Goal: Information Seeking & Learning: Learn about a topic

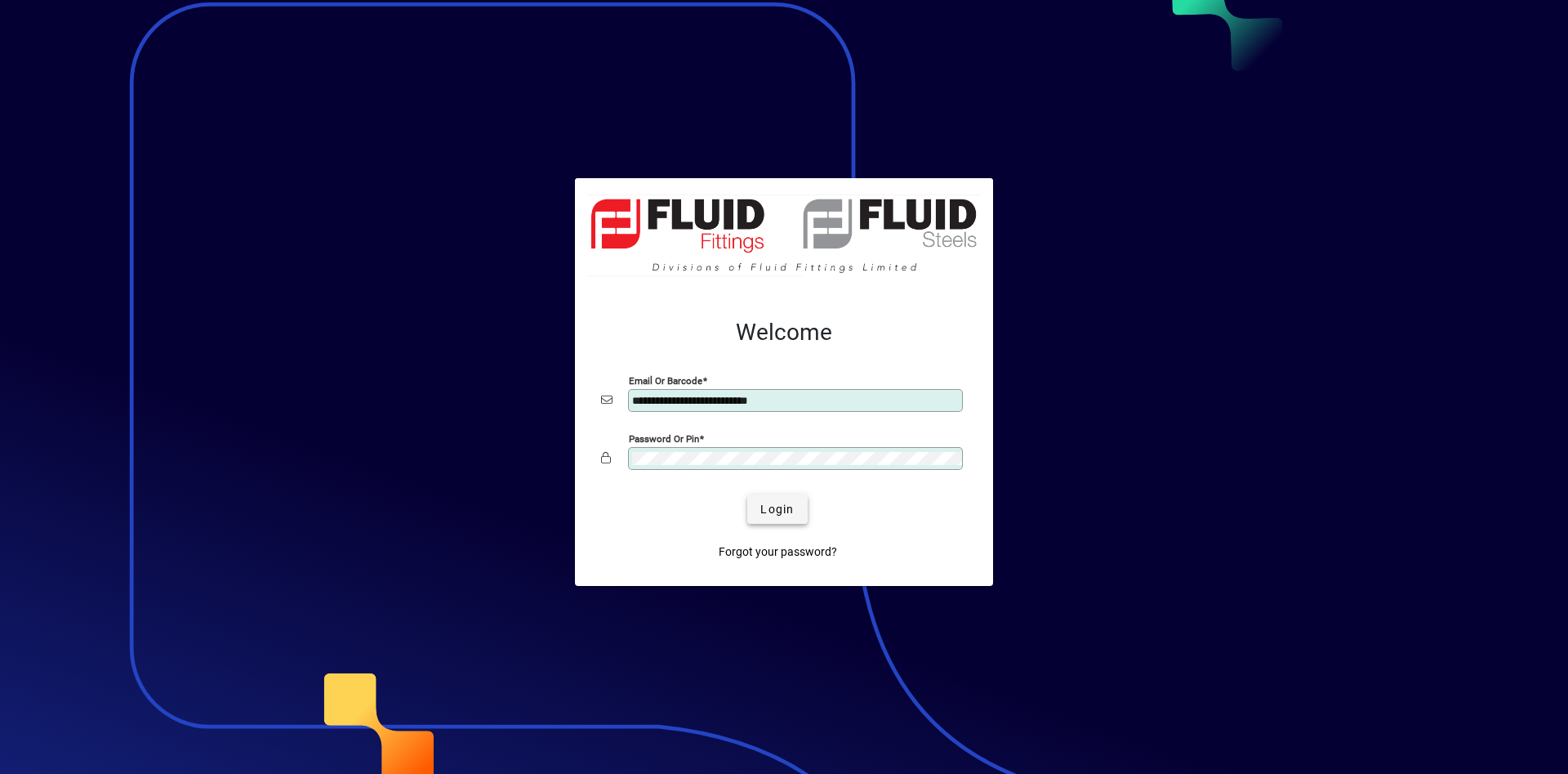
type input "**********"
click at [768, 499] on span "submit" at bounding box center [777, 509] width 60 height 39
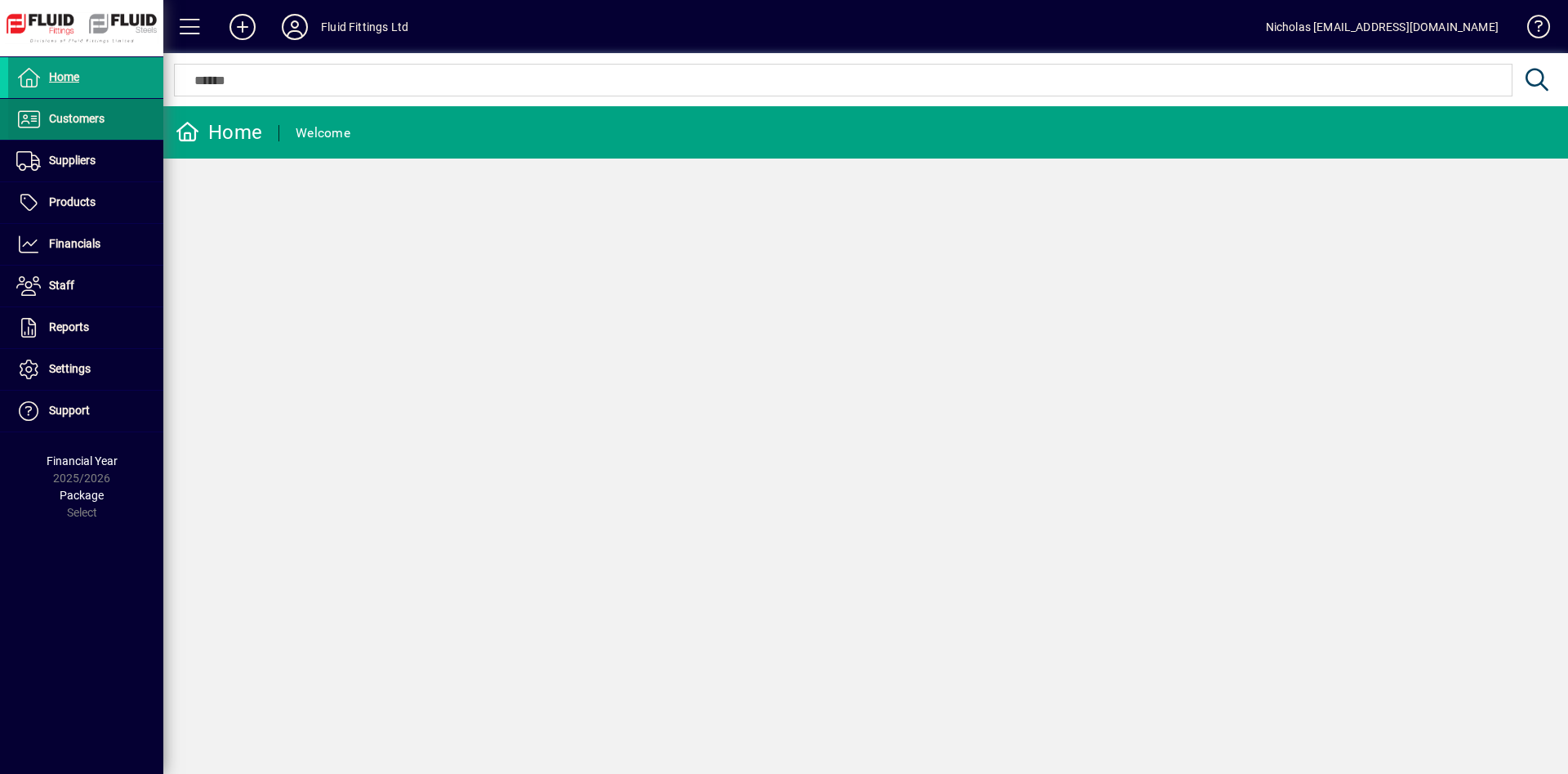
click at [81, 128] on span "Customers" at bounding box center [56, 119] width 96 height 20
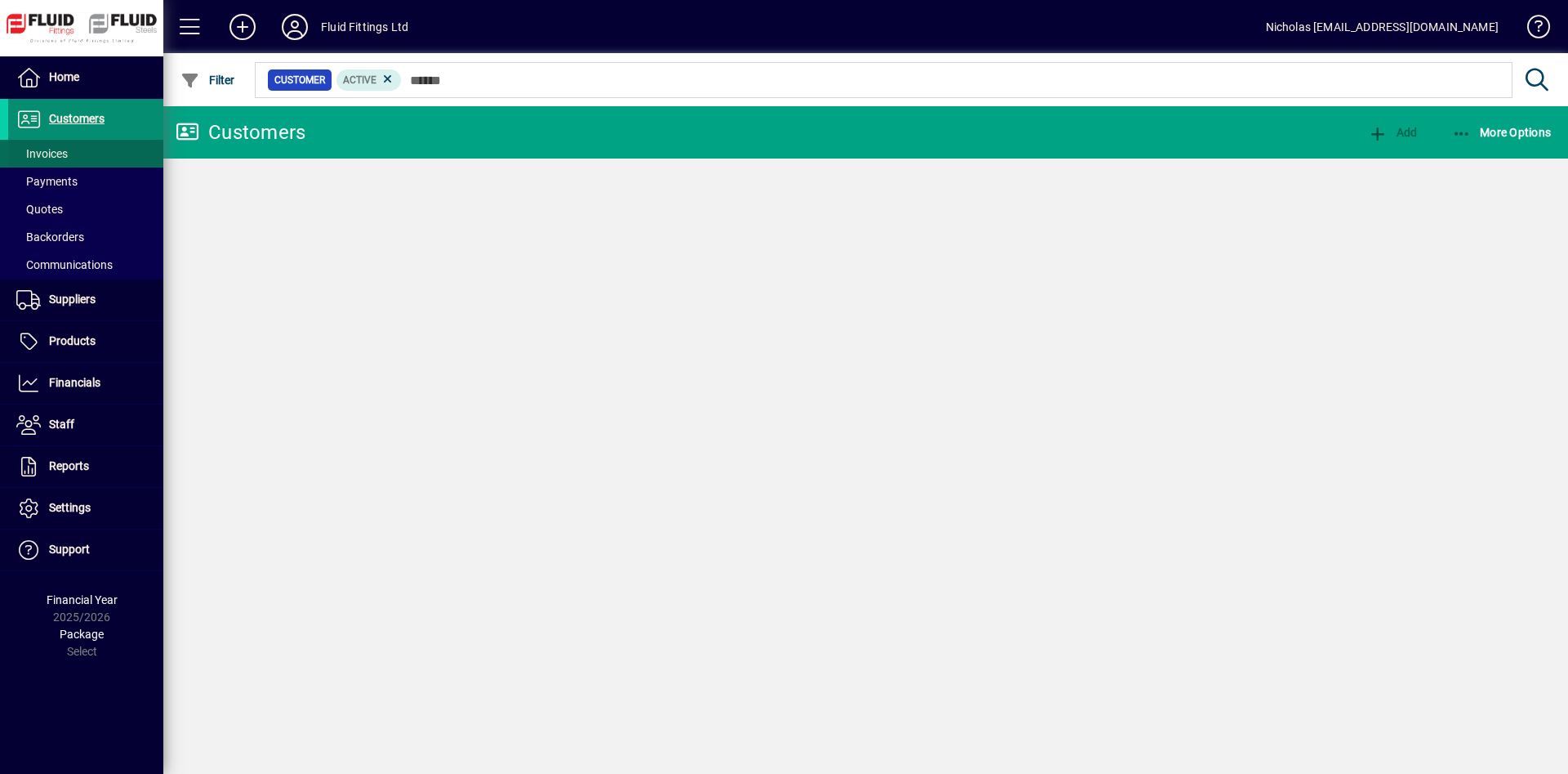
click at [100, 153] on span at bounding box center [86, 153] width 155 height 39
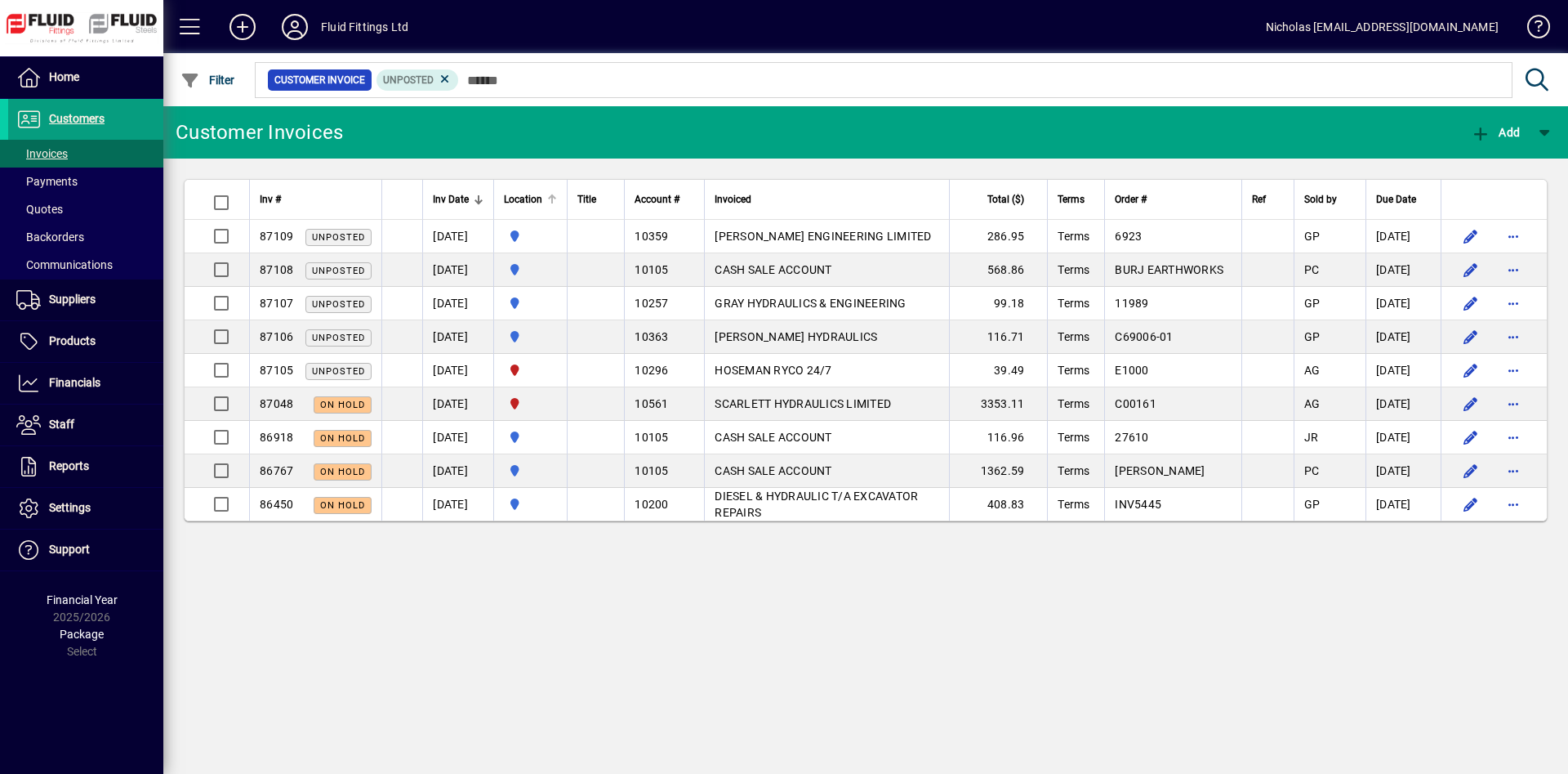
click at [557, 201] on div at bounding box center [552, 199] width 9 height 9
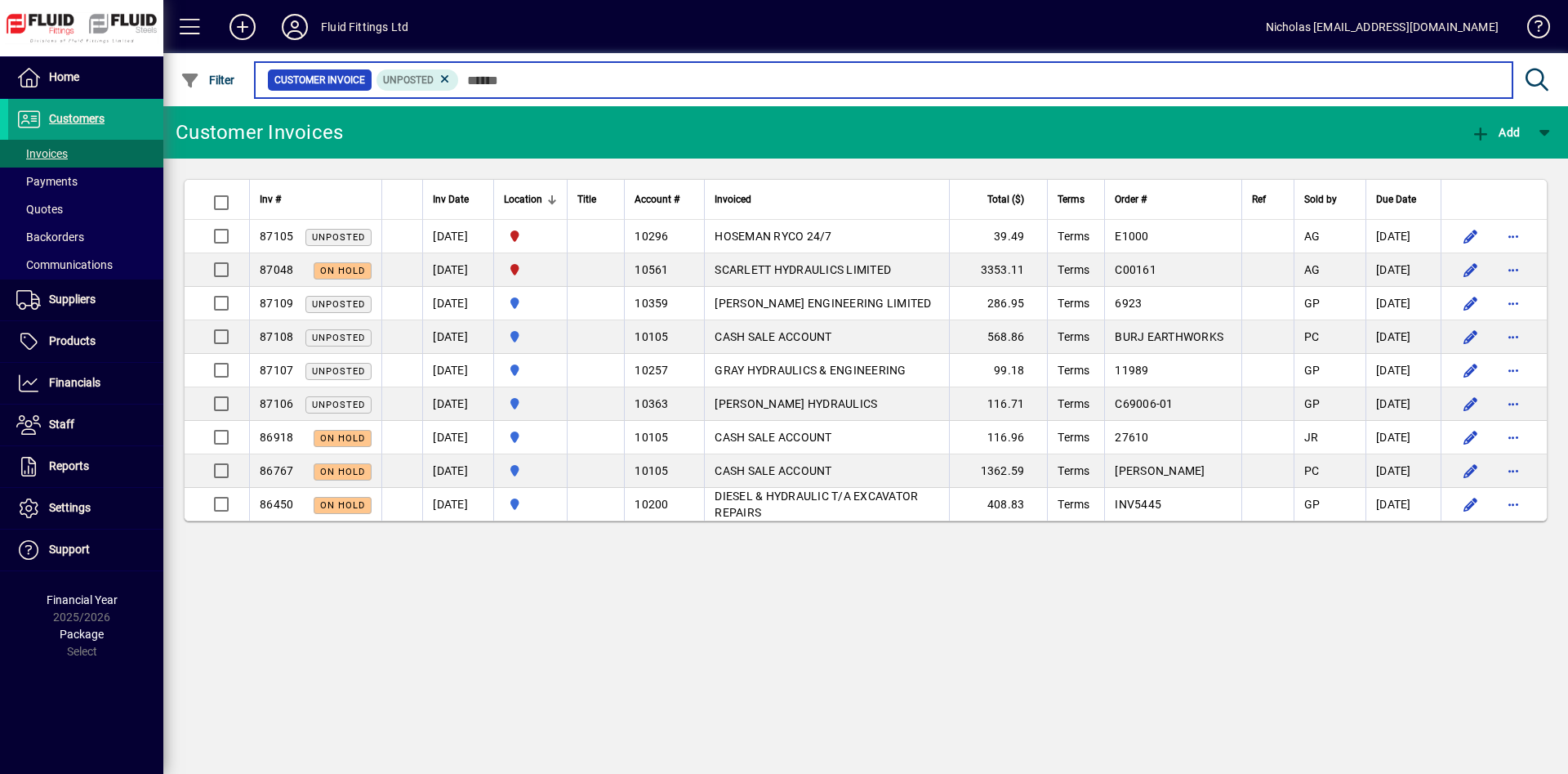
click at [550, 81] on input "text" at bounding box center [979, 79] width 1041 height 22
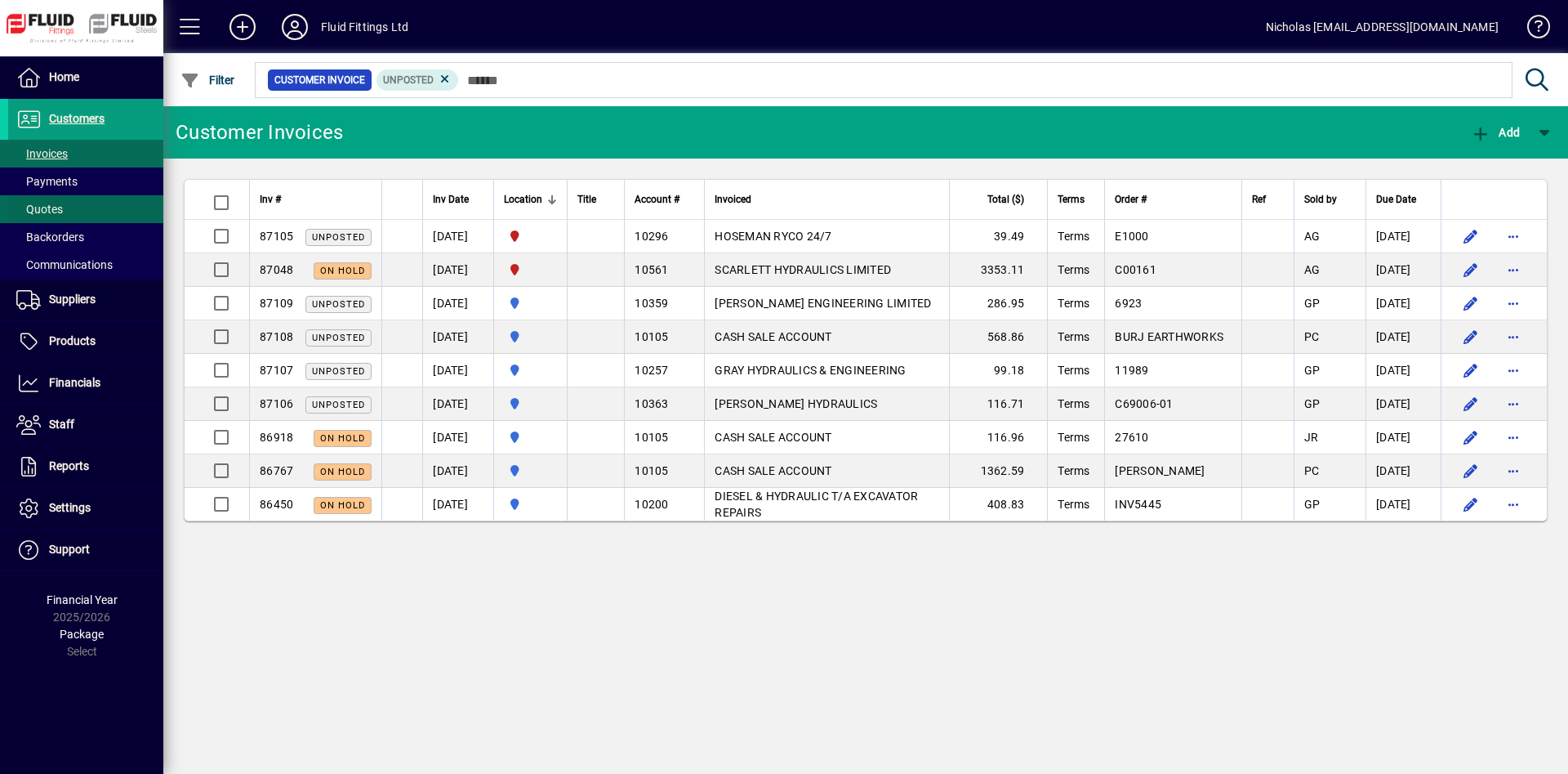
click at [109, 214] on span at bounding box center [86, 209] width 155 height 39
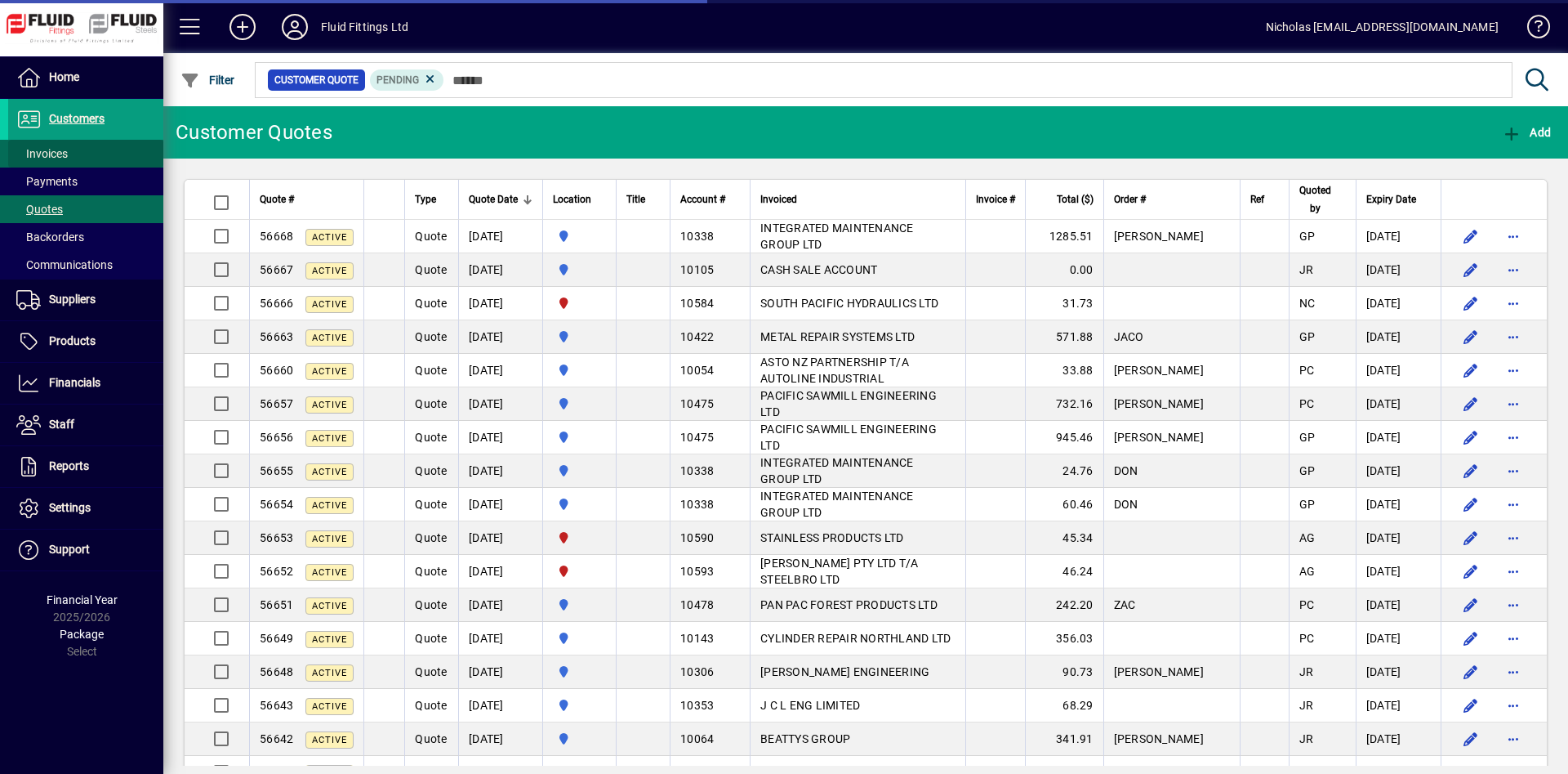
click at [87, 156] on span at bounding box center [86, 153] width 155 height 39
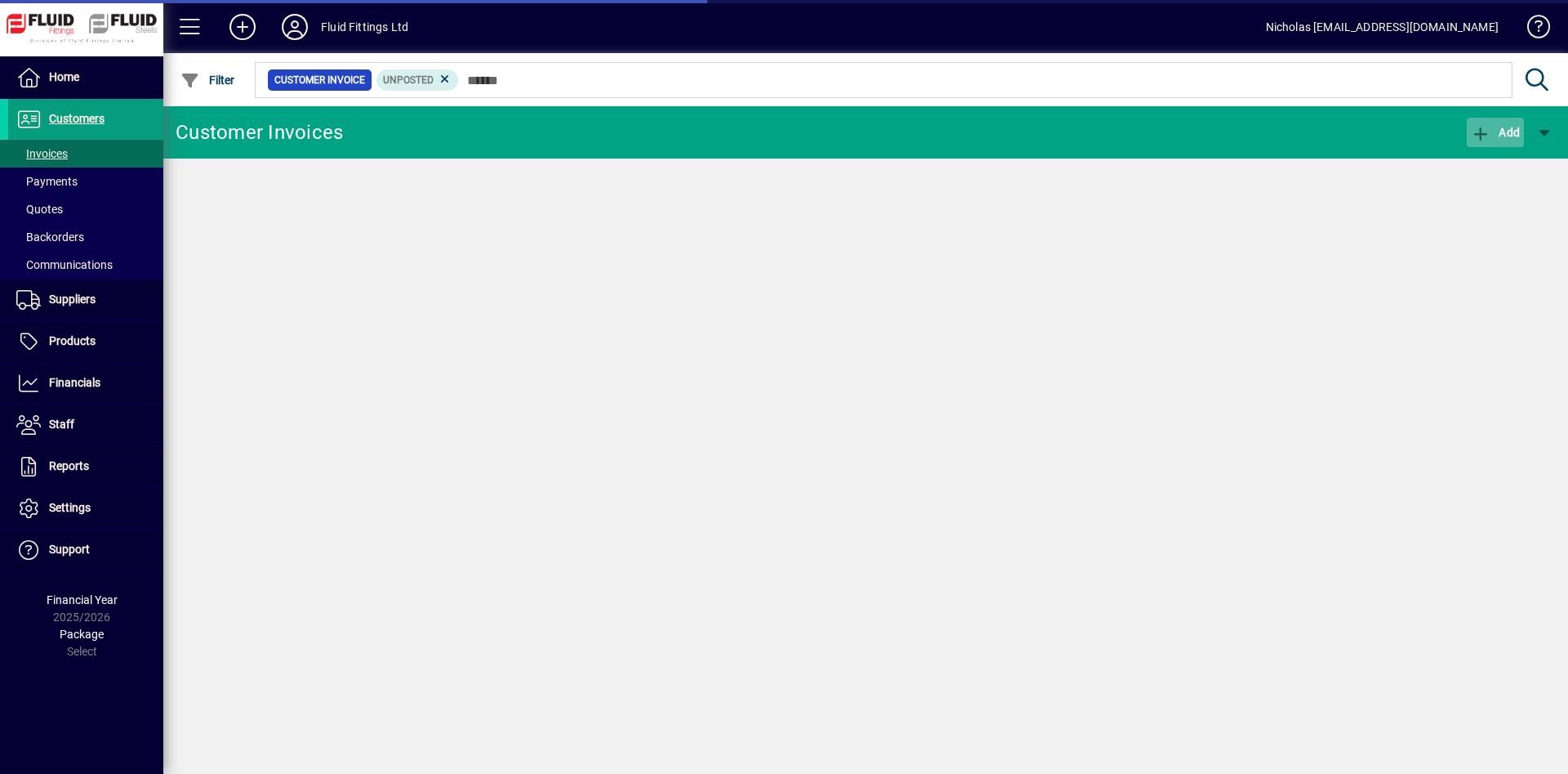
click at [1477, 133] on icon "button" at bounding box center [1481, 134] width 21 height 16
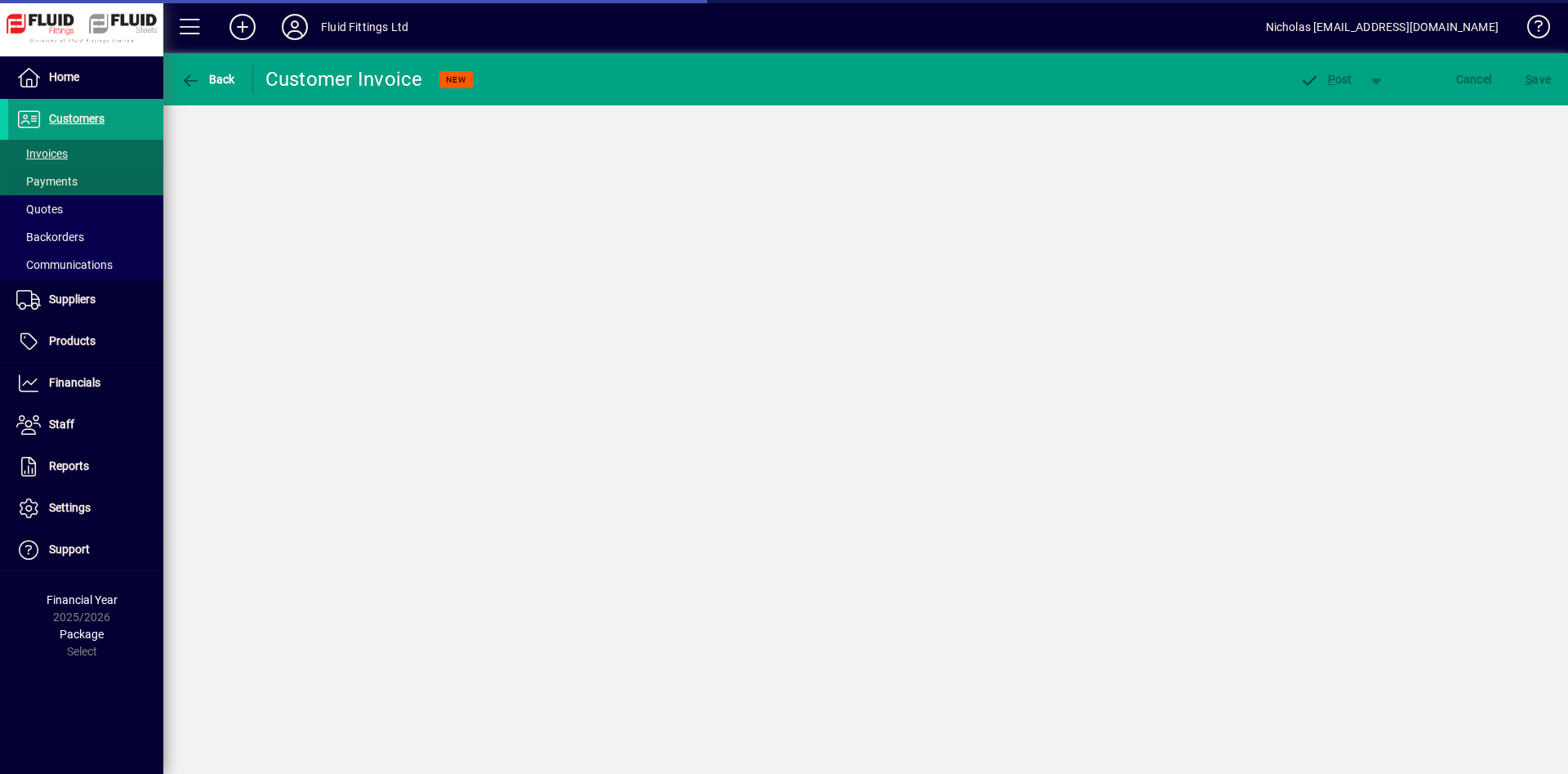
click at [107, 189] on span at bounding box center [86, 181] width 155 height 39
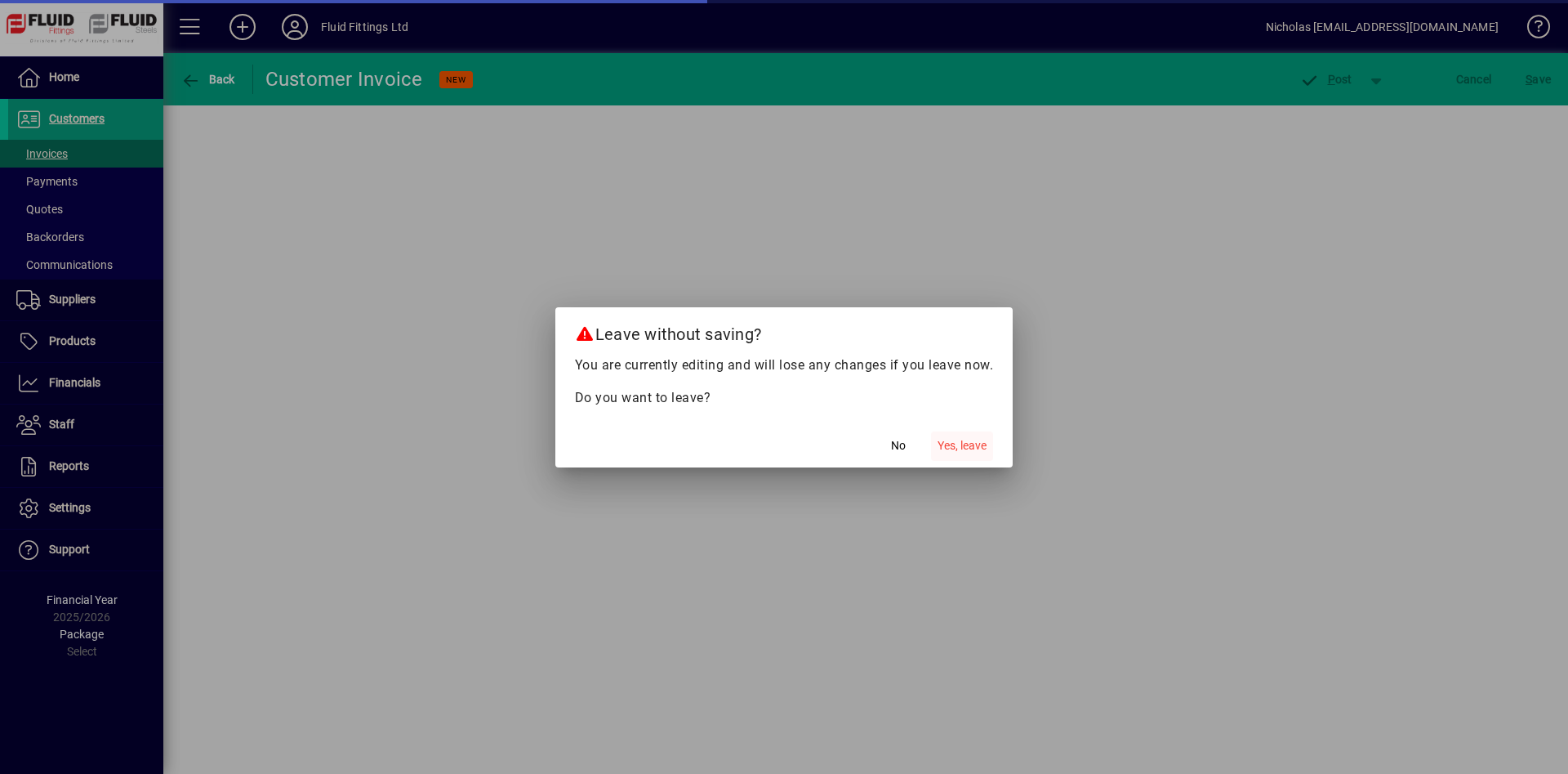
click at [988, 447] on span "button" at bounding box center [961, 446] width 62 height 39
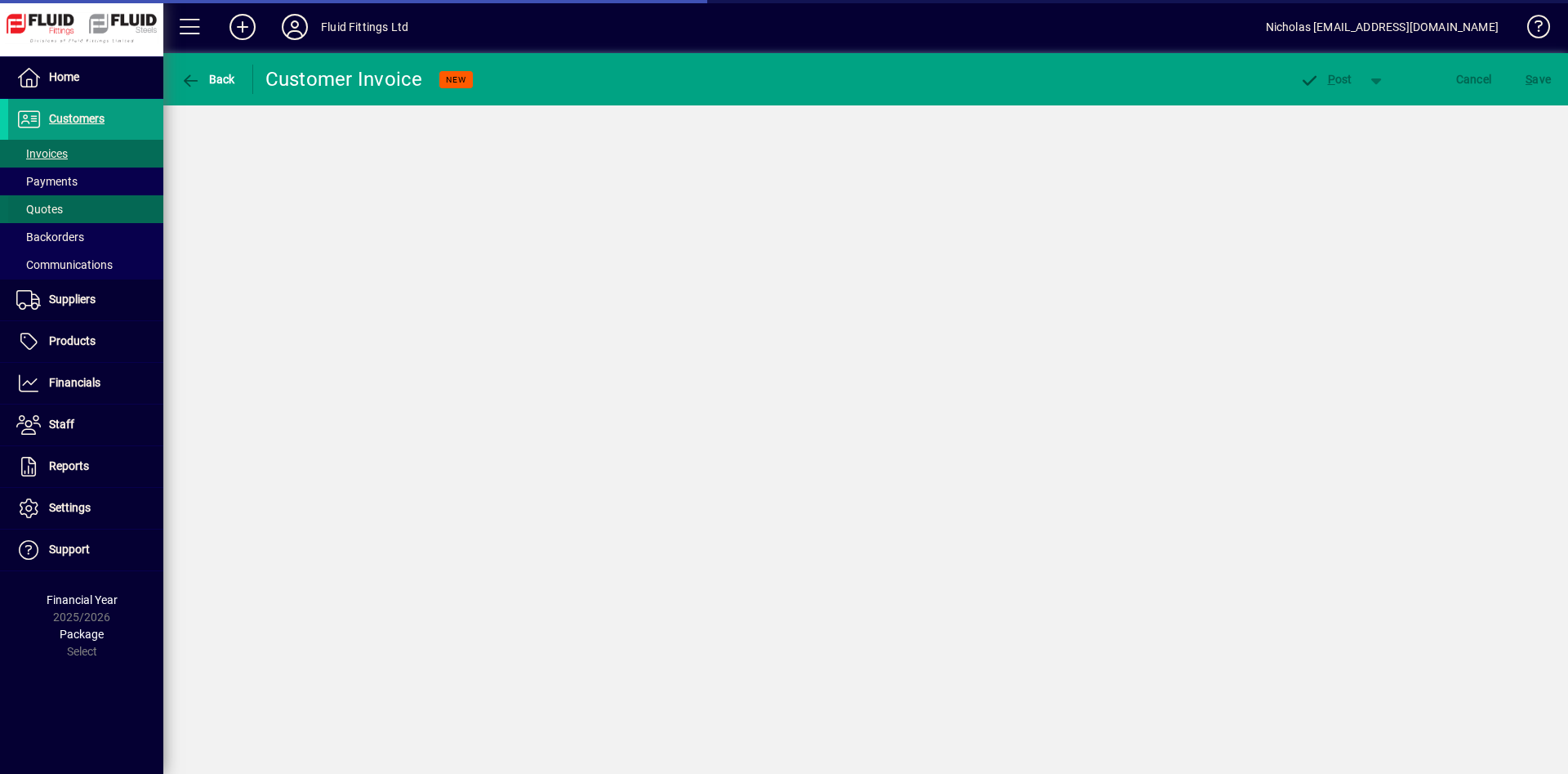
click at [88, 213] on span at bounding box center [86, 209] width 155 height 39
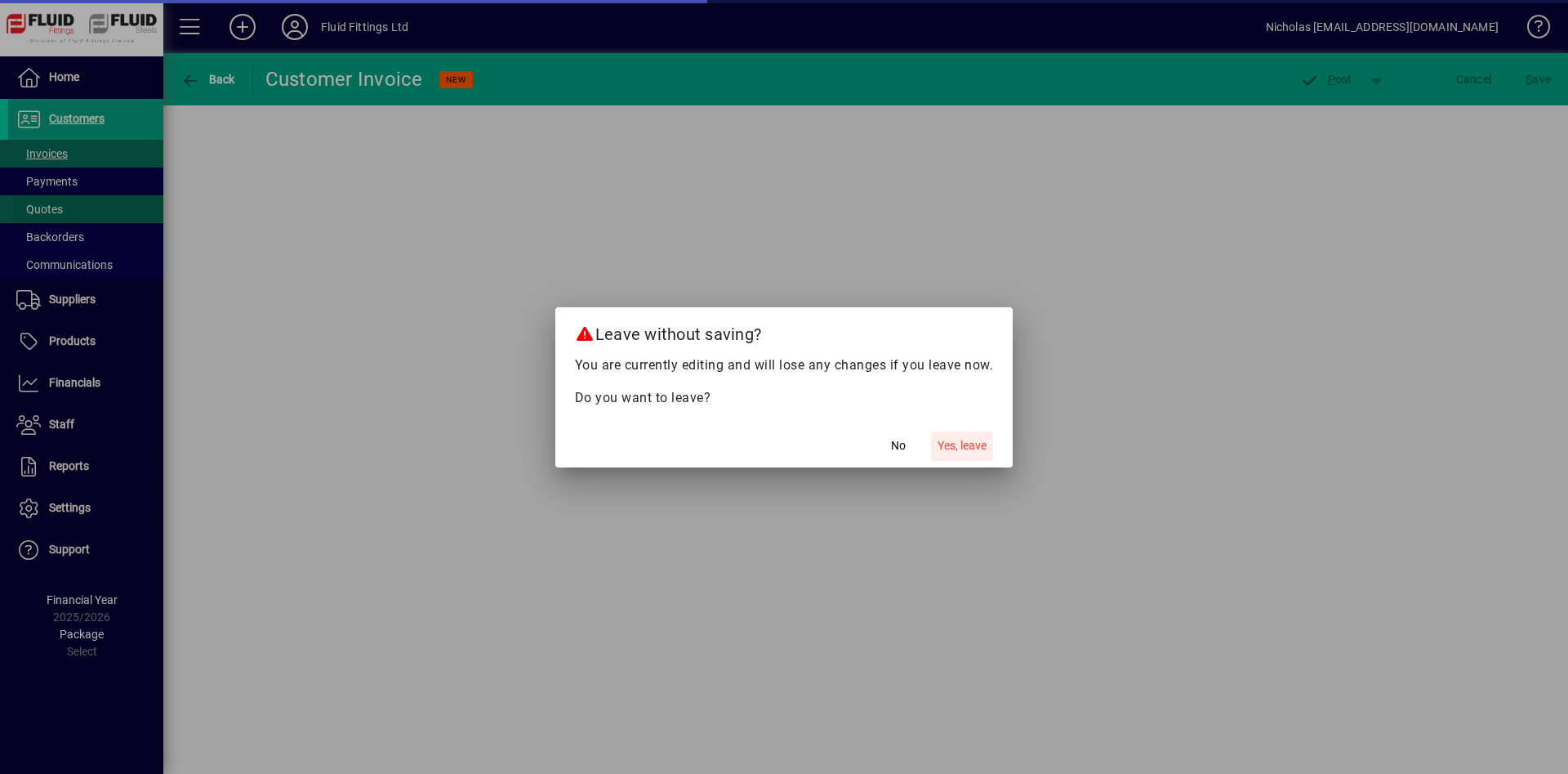
click at [962, 447] on span "Yes, leave" at bounding box center [961, 445] width 49 height 17
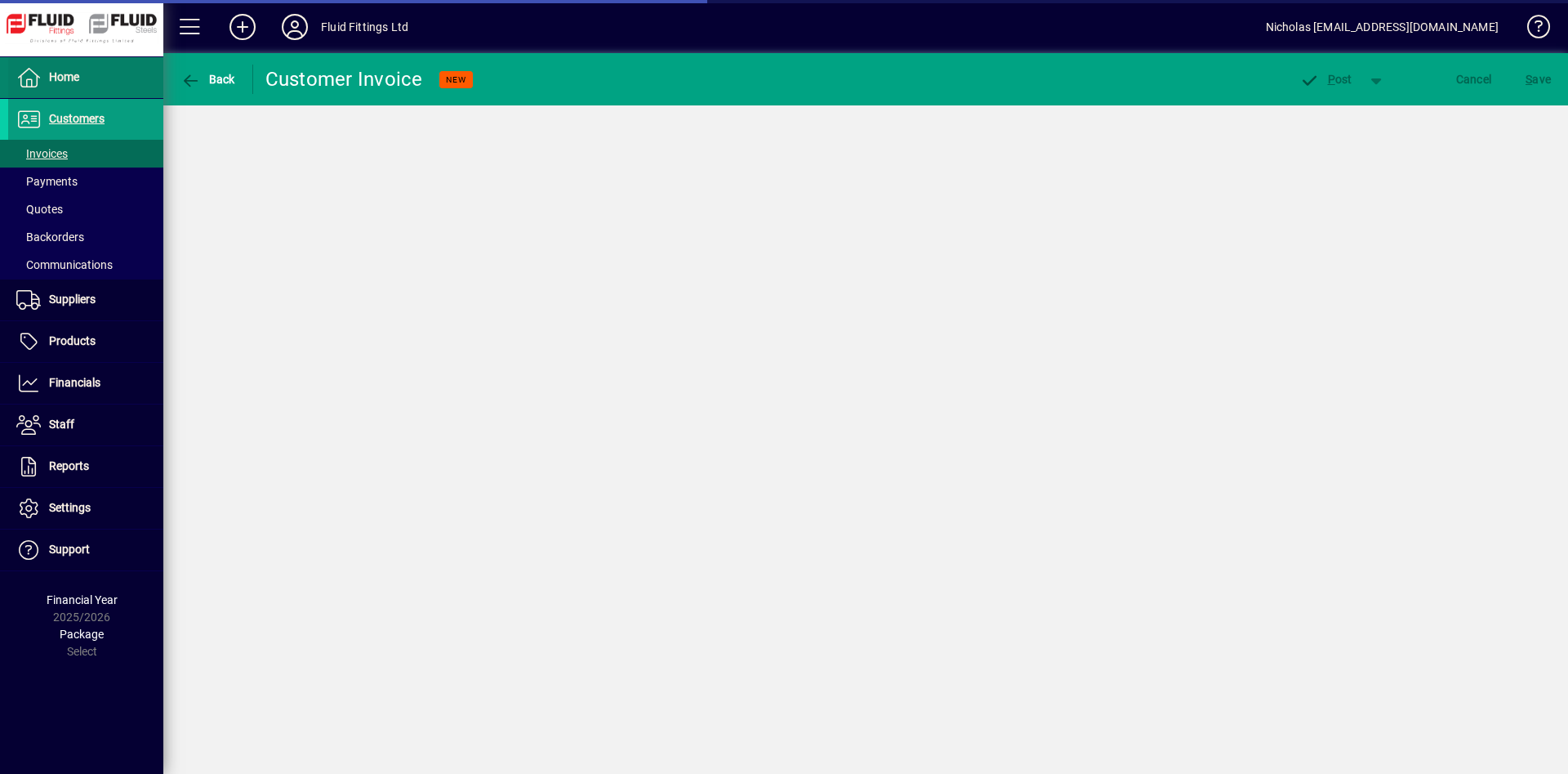
click at [77, 68] on span "Home" at bounding box center [44, 77] width 71 height 20
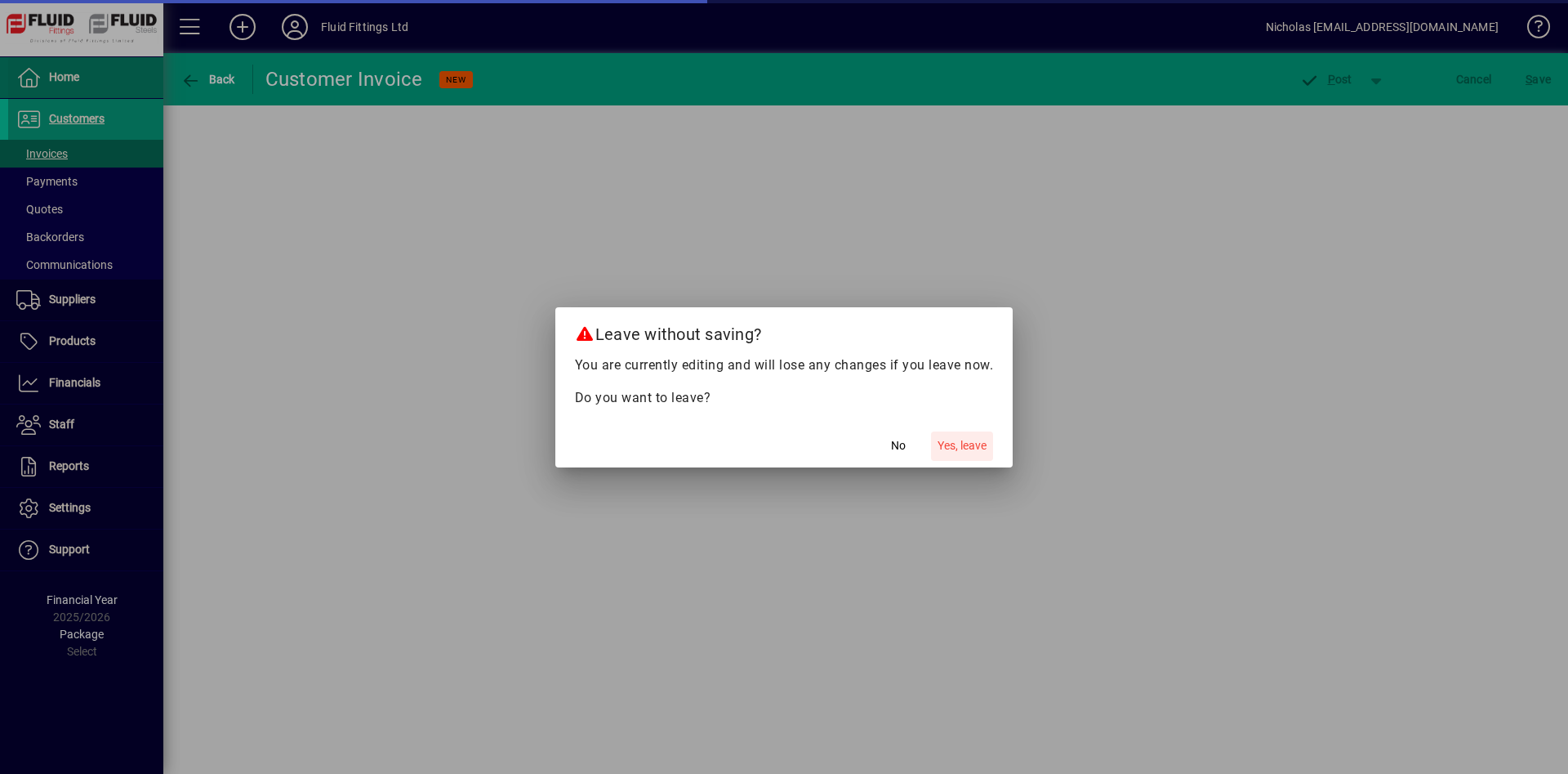
click at [953, 441] on span "Yes, leave" at bounding box center [961, 445] width 49 height 17
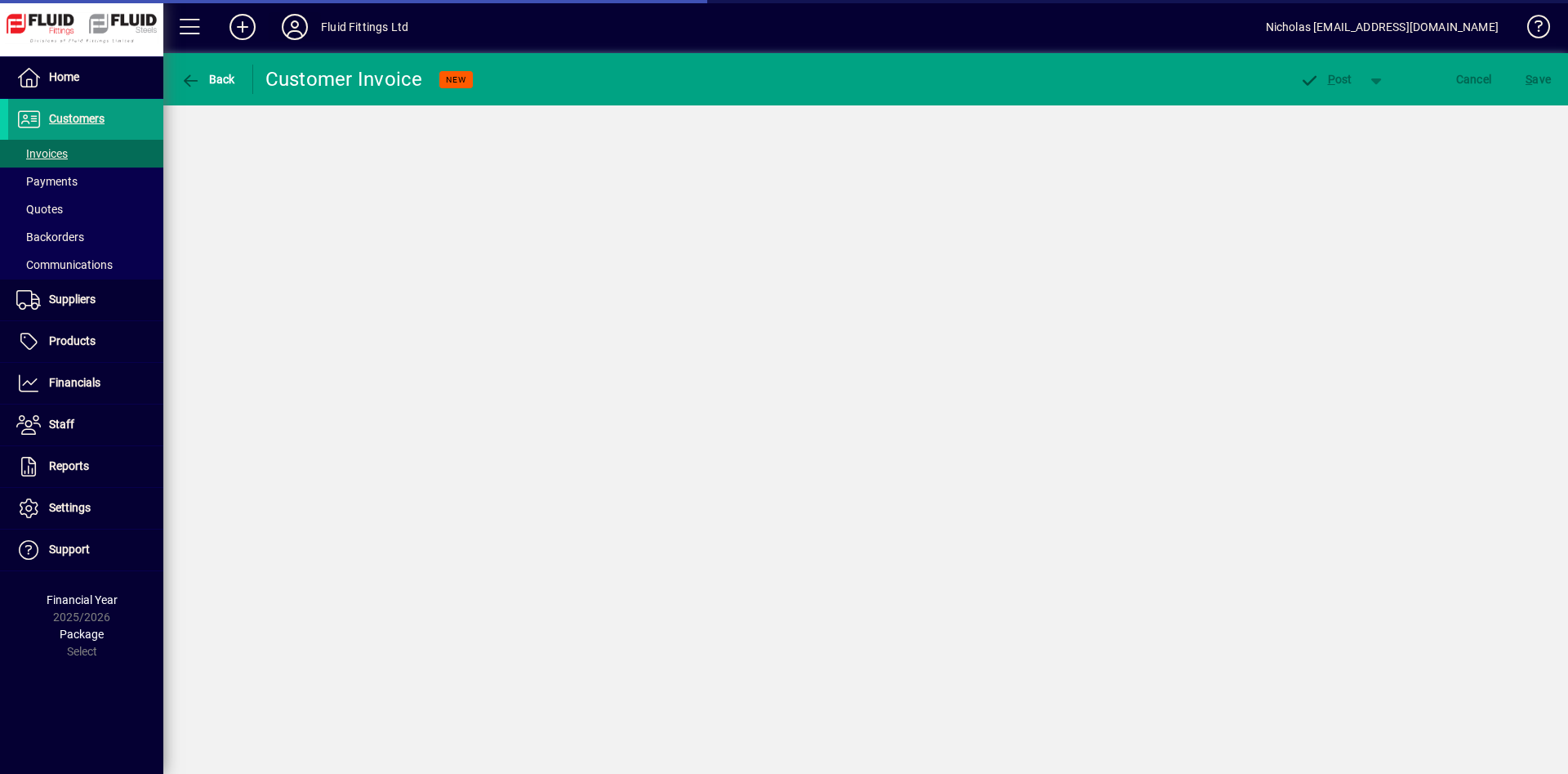
click at [303, 28] on icon at bounding box center [294, 27] width 33 height 26
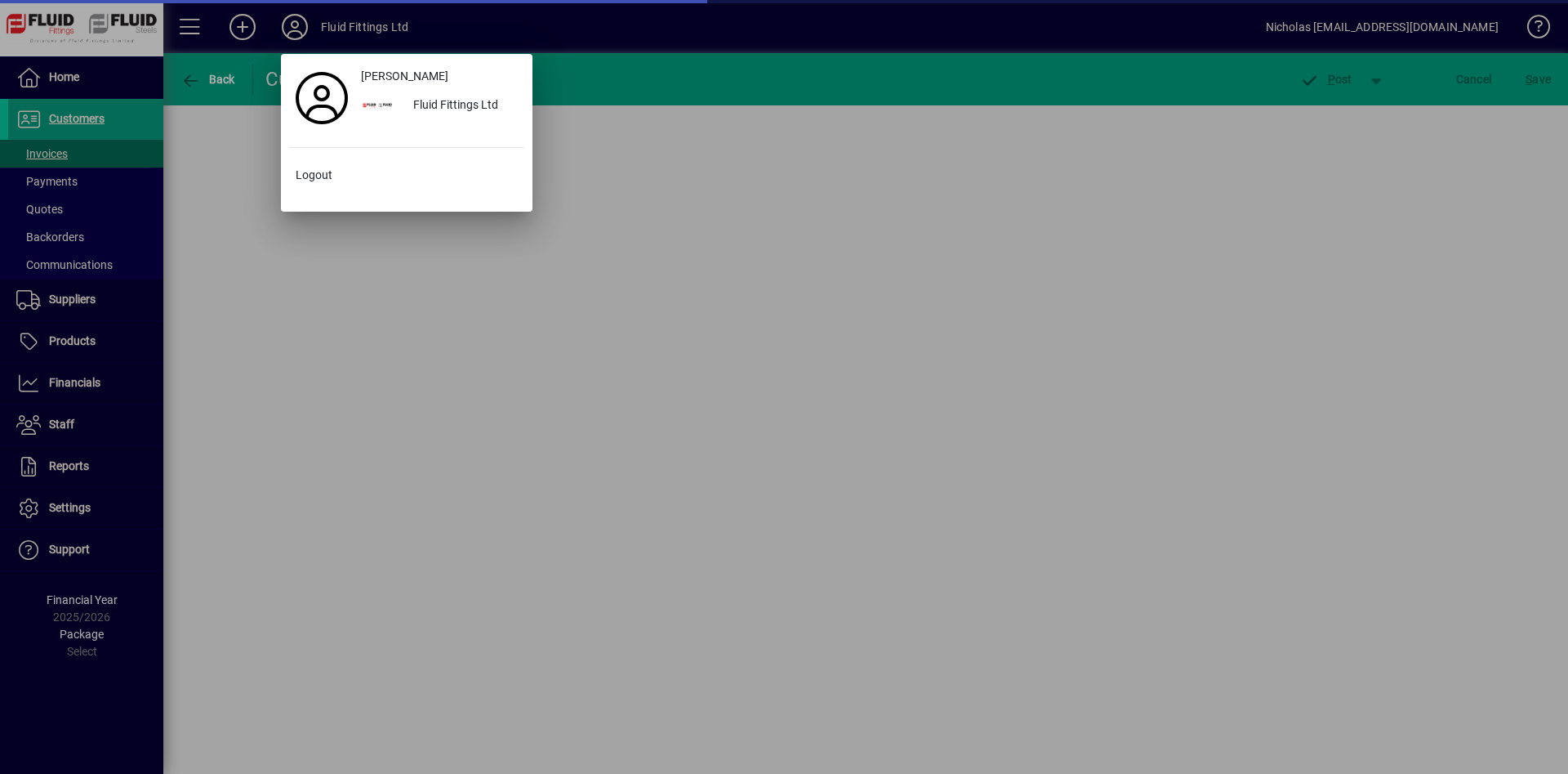
click at [323, 171] on span "Logout" at bounding box center [314, 175] width 36 height 17
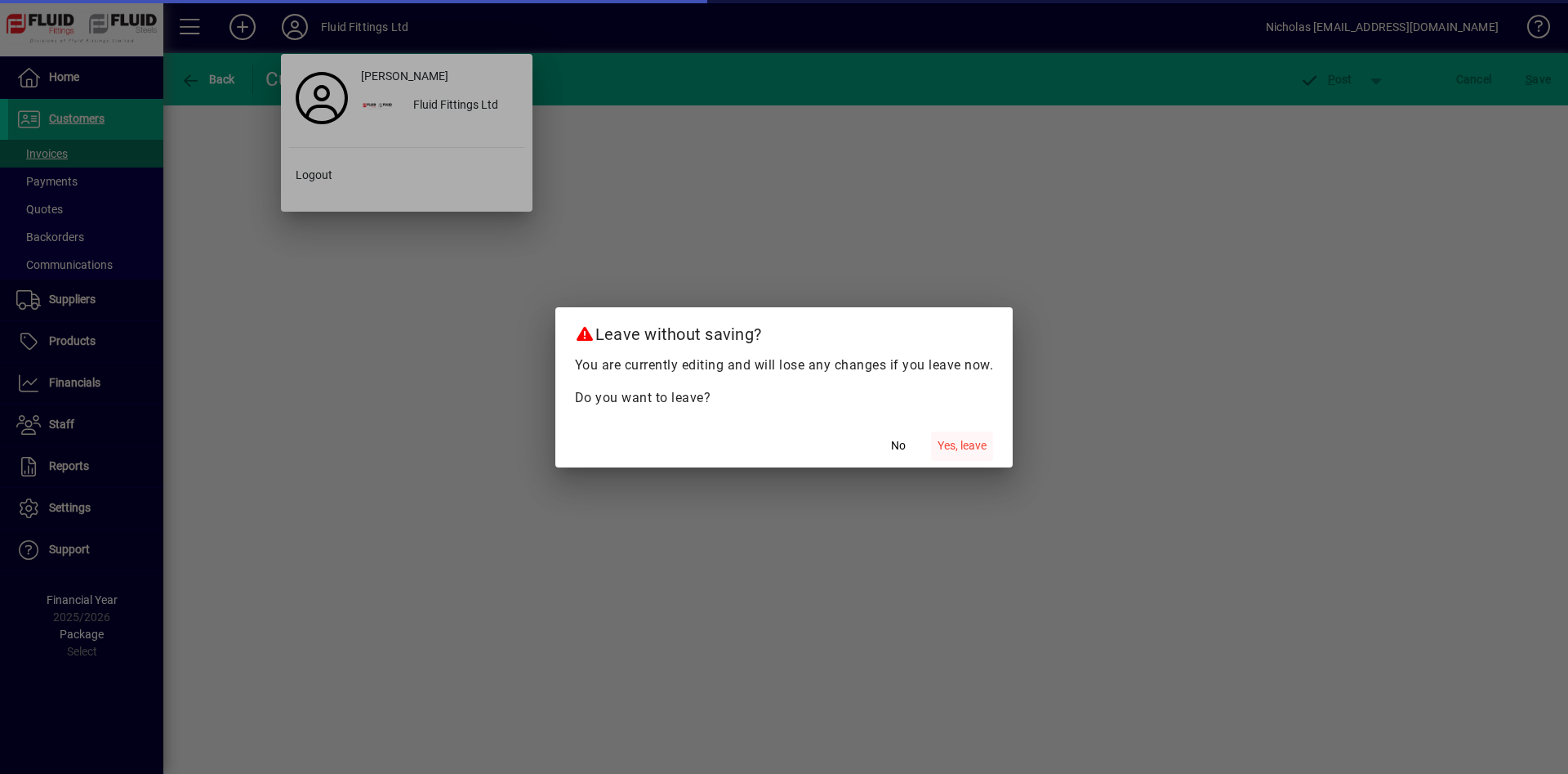
click at [954, 457] on span "button" at bounding box center [961, 446] width 62 height 39
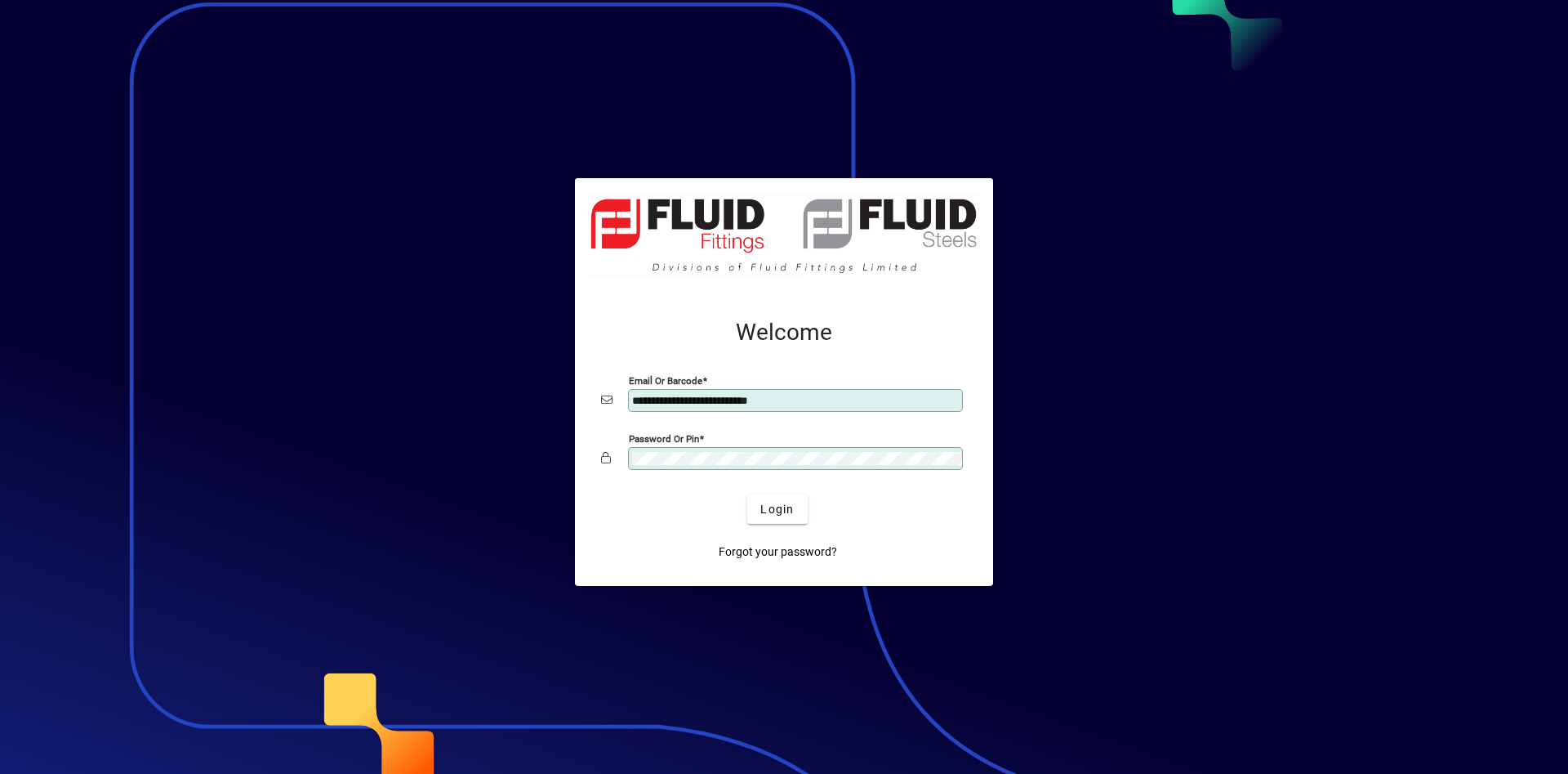
type input "**********"
click at [813, 522] on div "Login" at bounding box center [777, 508] width 366 height 29
click at [781, 509] on span "Login" at bounding box center [777, 509] width 34 height 17
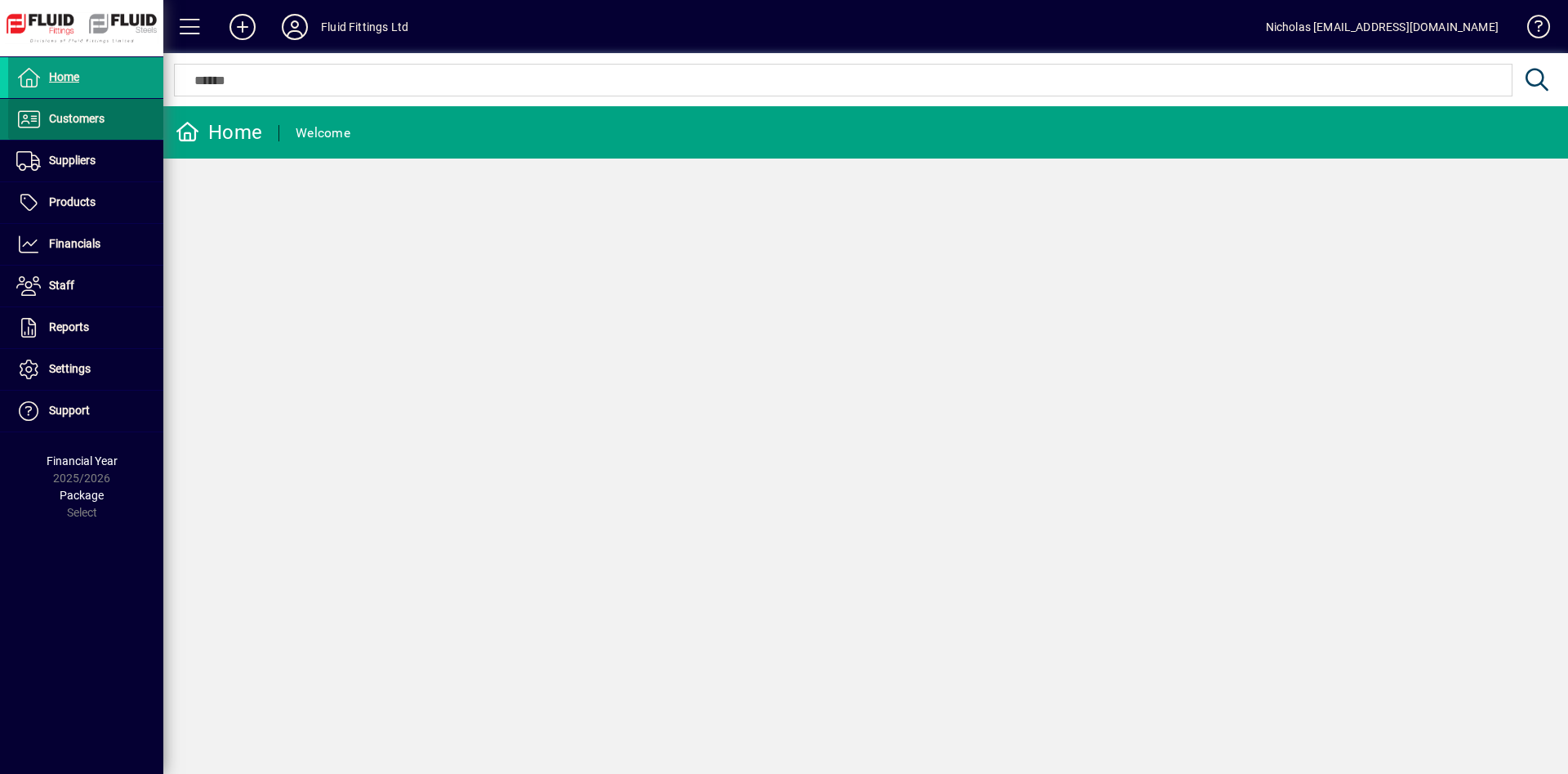
click at [75, 113] on span "Customers" at bounding box center [76, 119] width 55 height 13
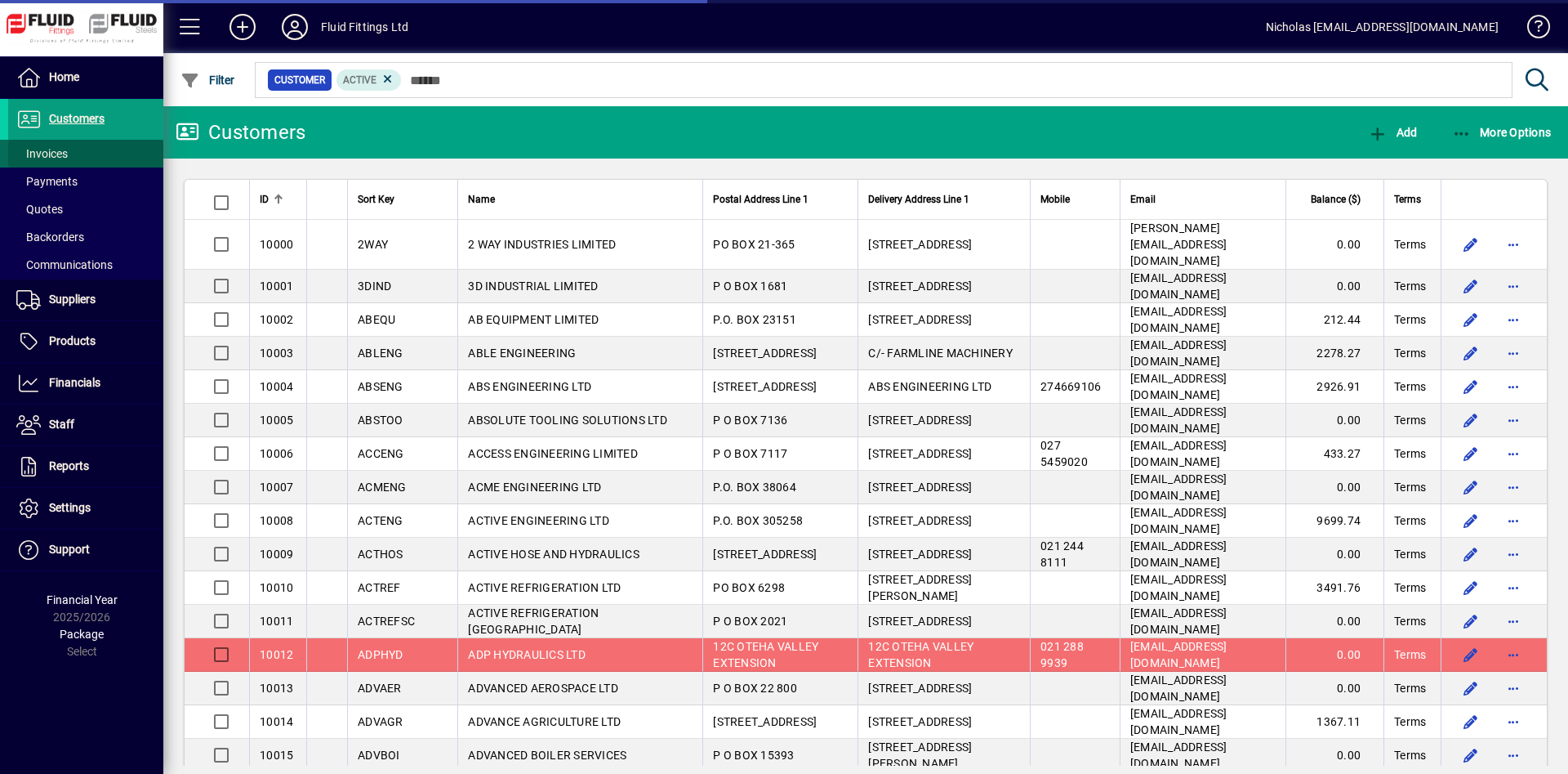
click at [82, 152] on span at bounding box center [86, 153] width 155 height 39
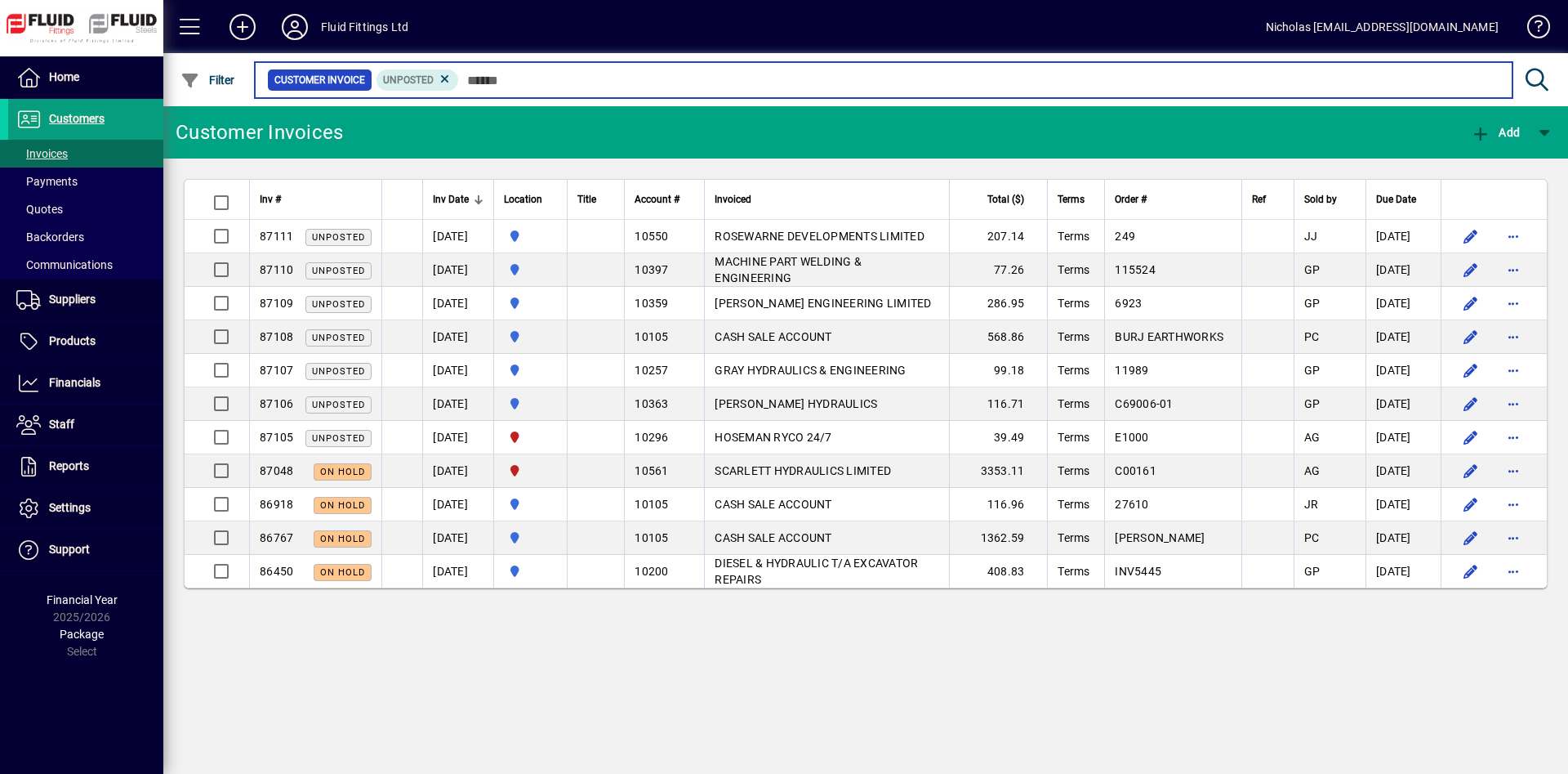
click at [735, 86] on input "text" at bounding box center [979, 79] width 1041 height 22
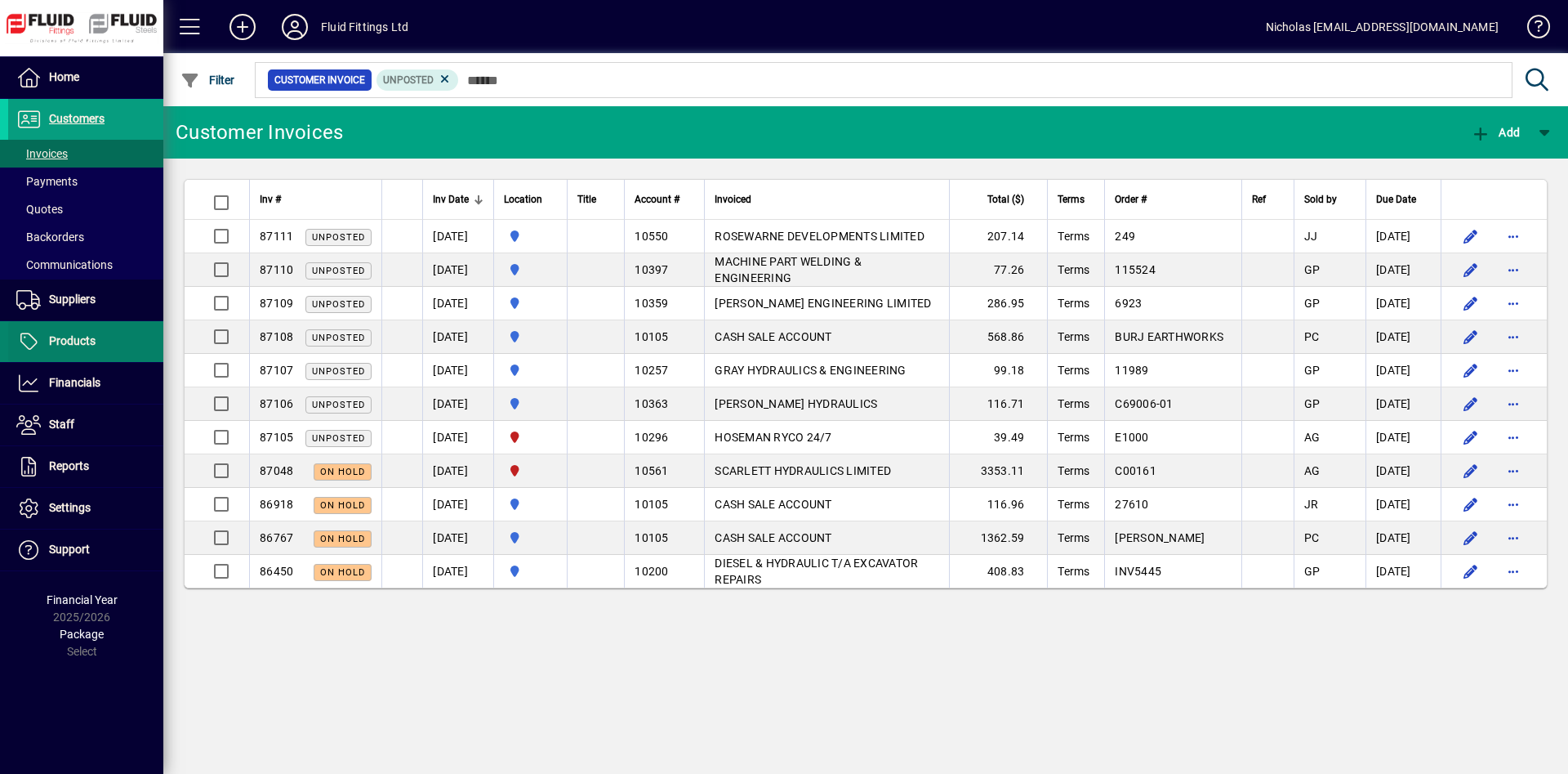
click at [115, 333] on span at bounding box center [86, 342] width 155 height 39
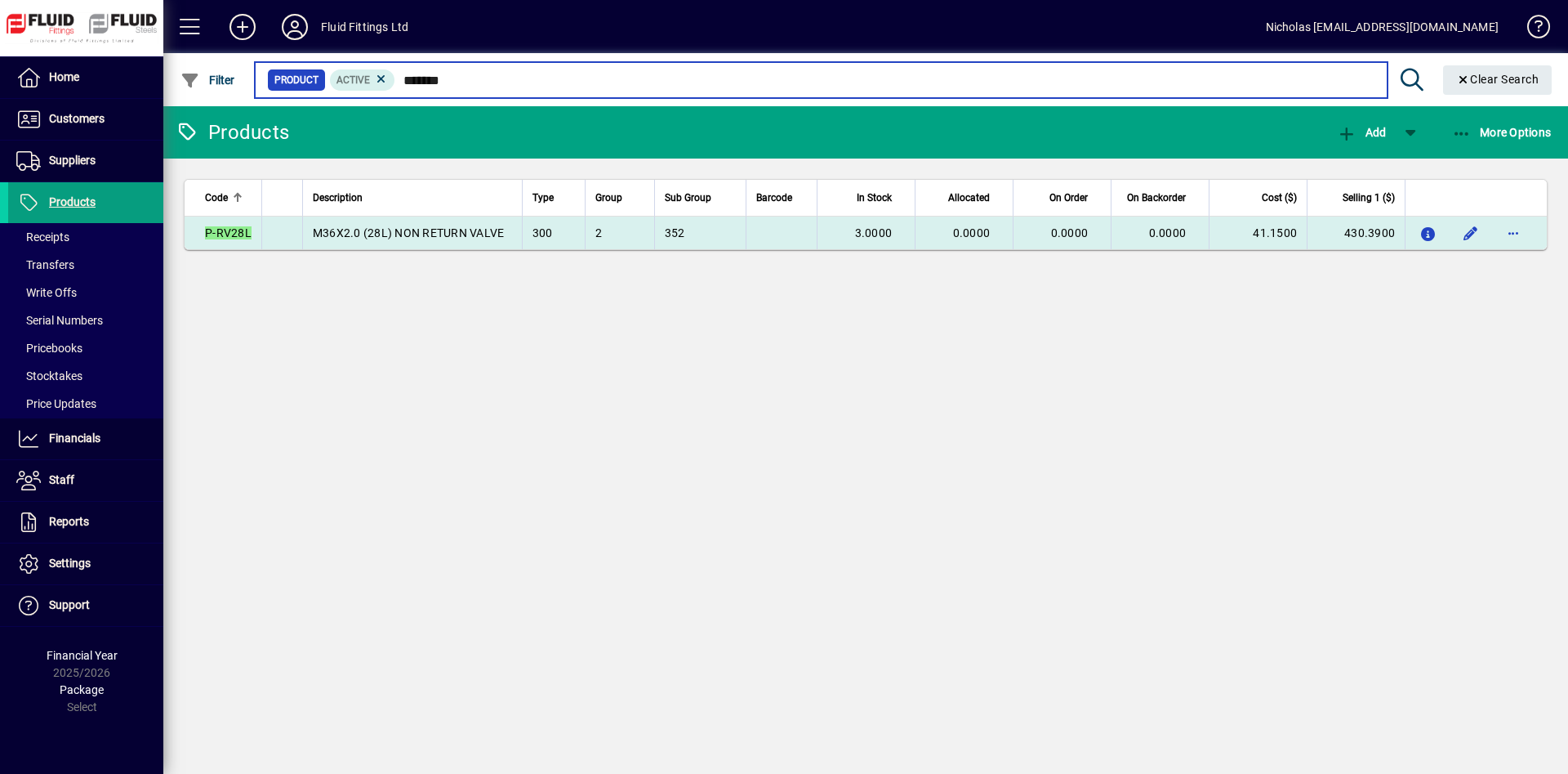
type input "*******"
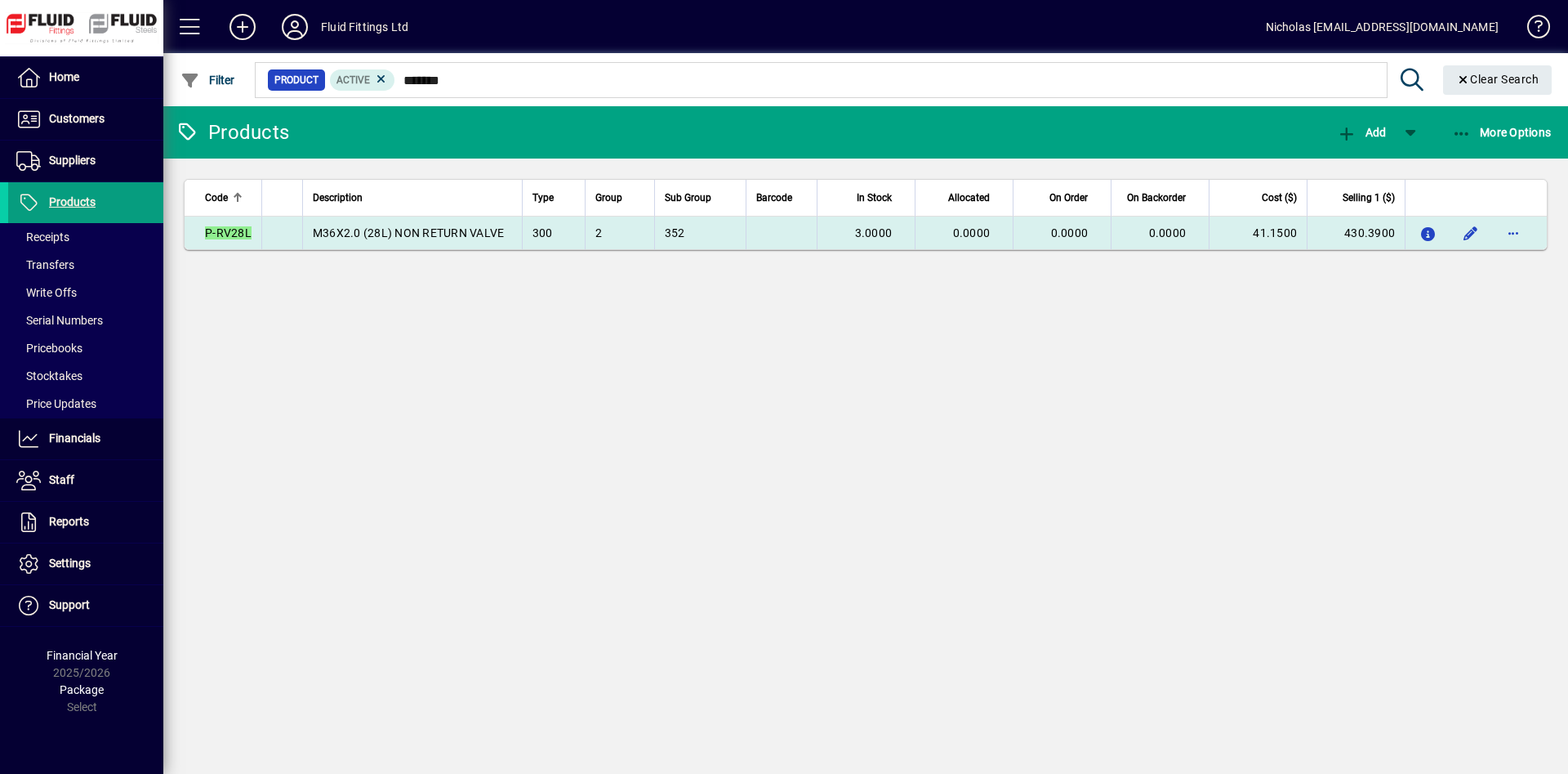
click at [859, 225] on td "3.0000" at bounding box center [865, 232] width 98 height 33
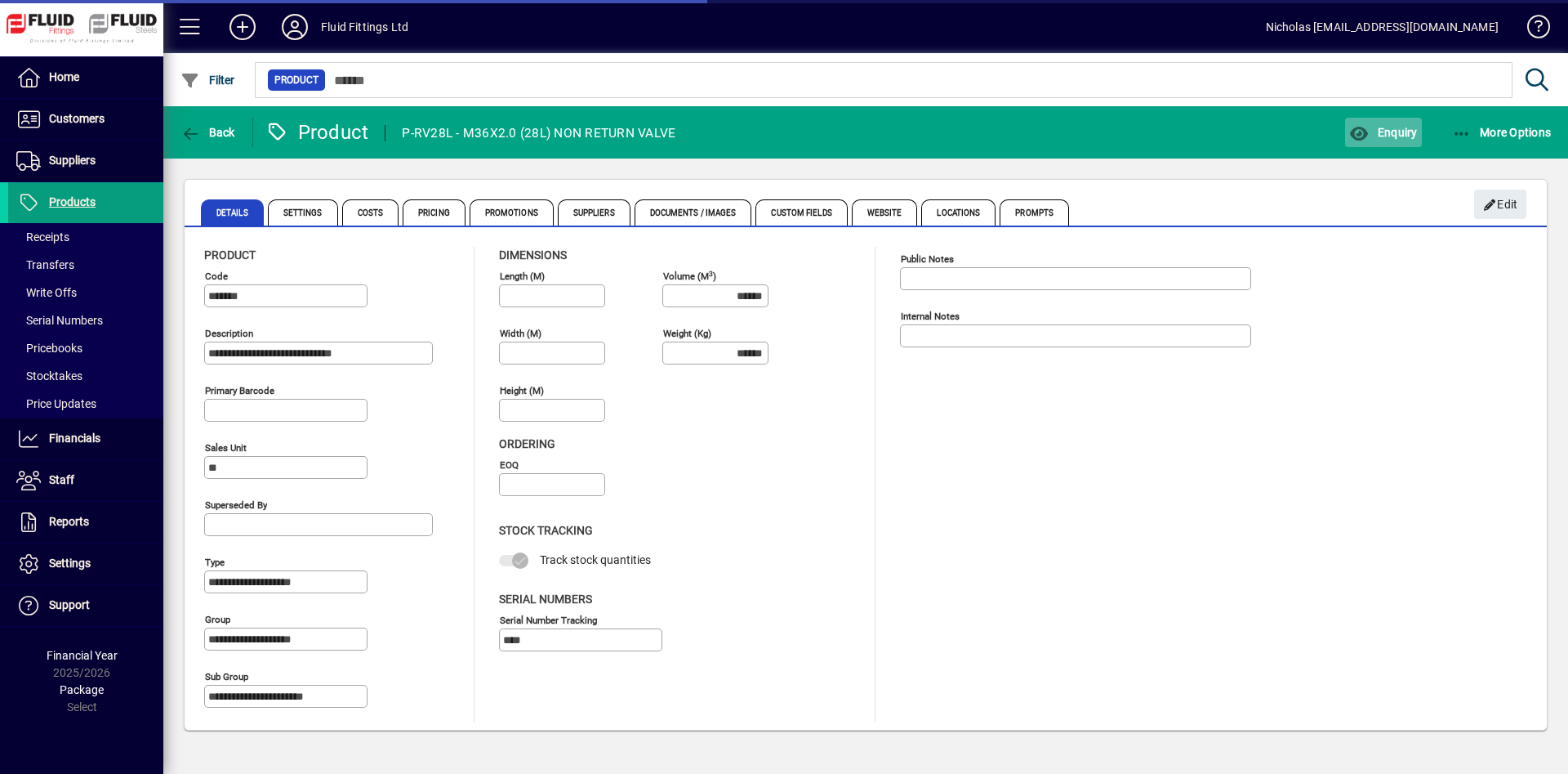
click at [1392, 132] on span "Enquiry" at bounding box center [1382, 133] width 68 height 13
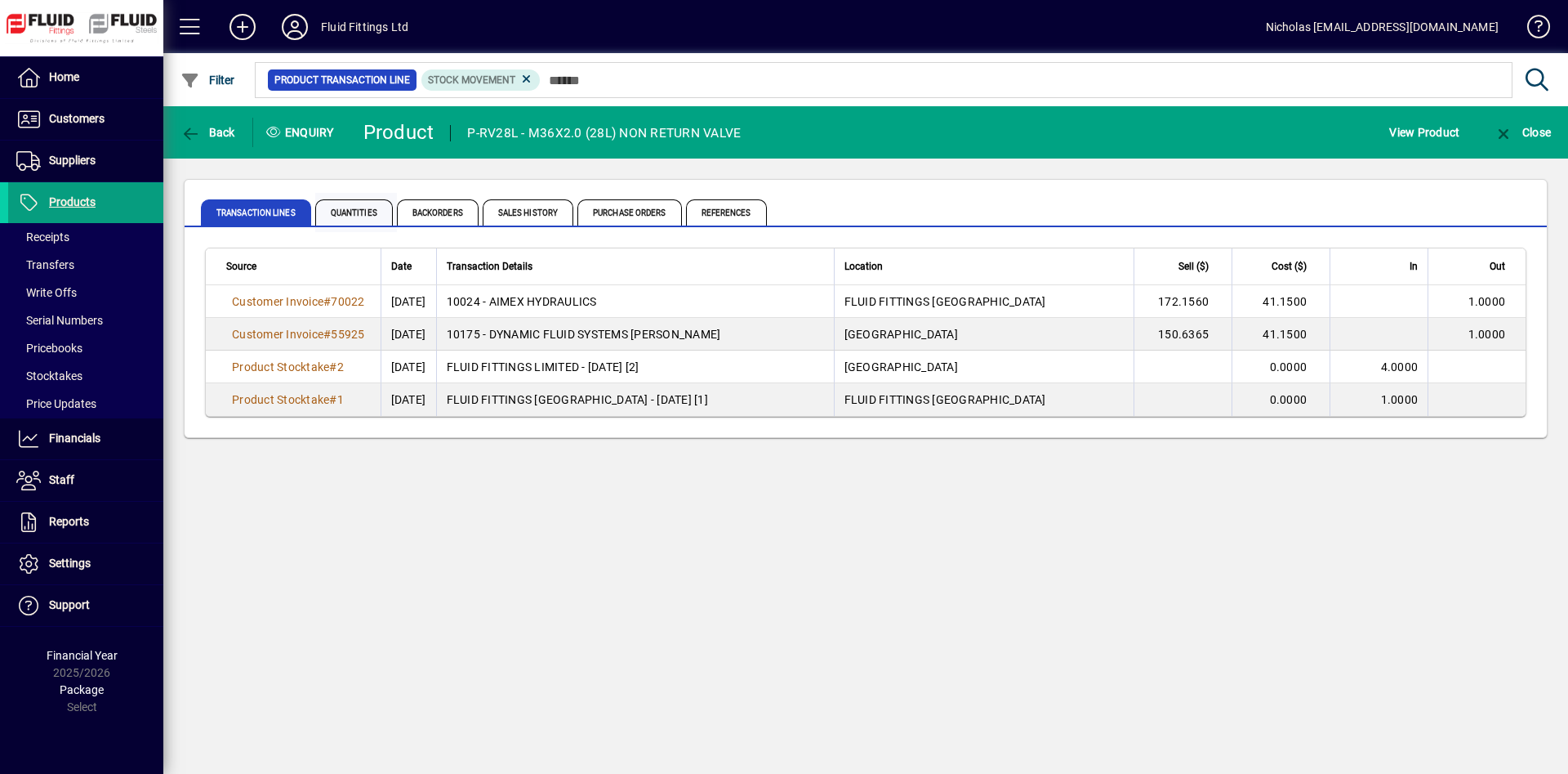
click at [370, 217] on span "Quantities" at bounding box center [354, 212] width 77 height 26
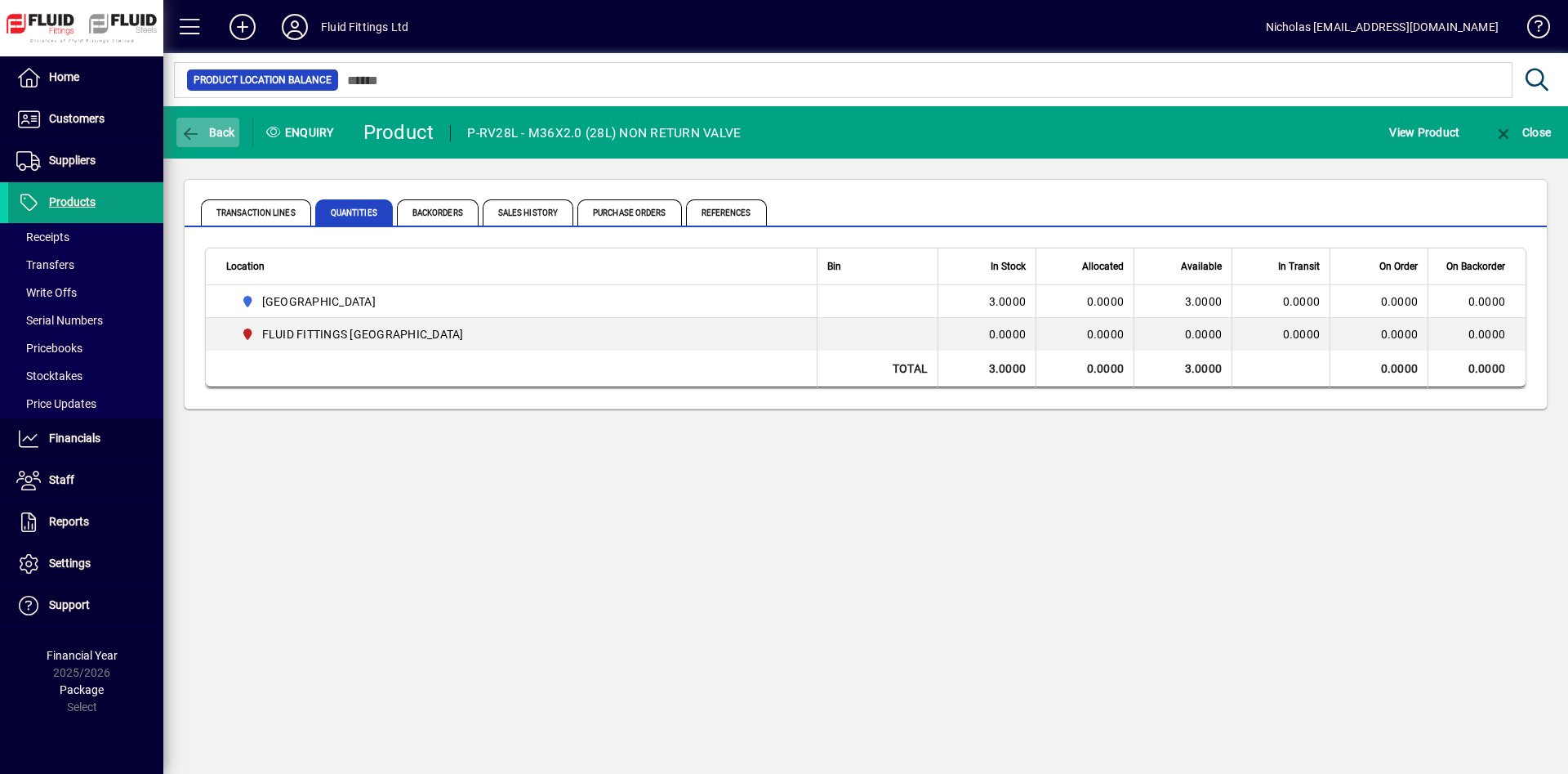
click at [221, 134] on span "Back" at bounding box center [207, 133] width 55 height 13
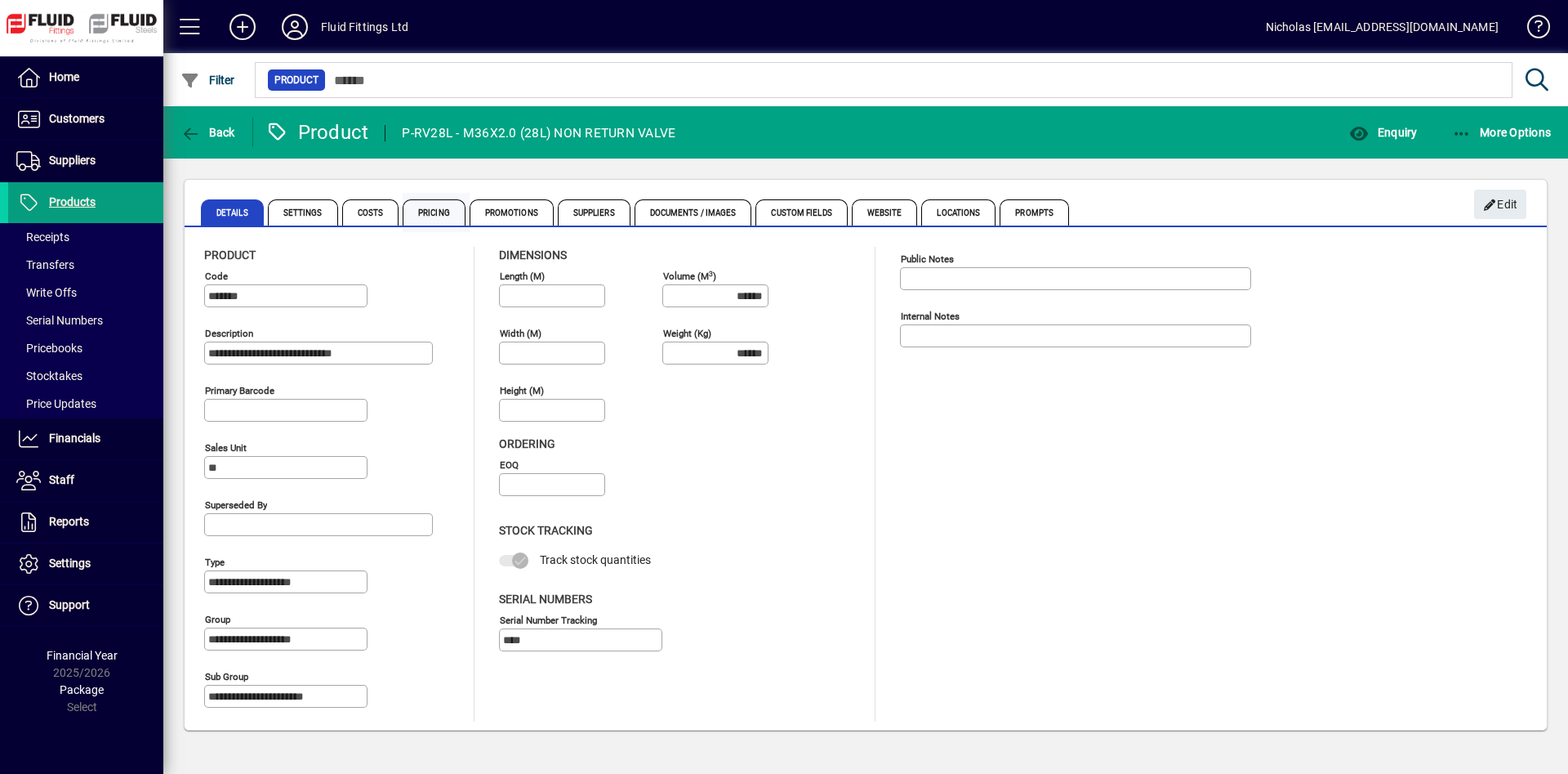
click at [444, 212] on span "Pricing" at bounding box center [433, 212] width 63 height 26
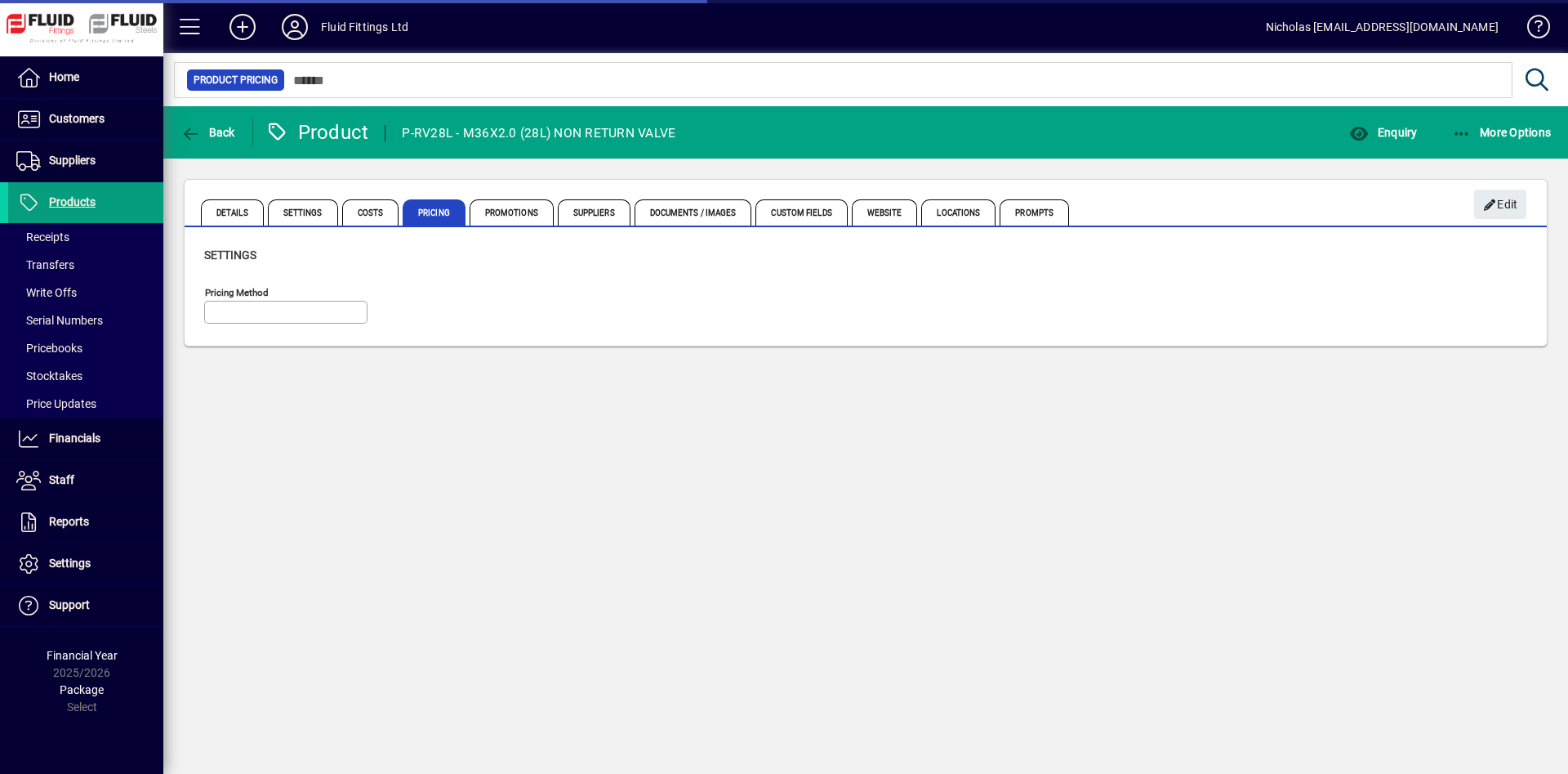
type input "**********"
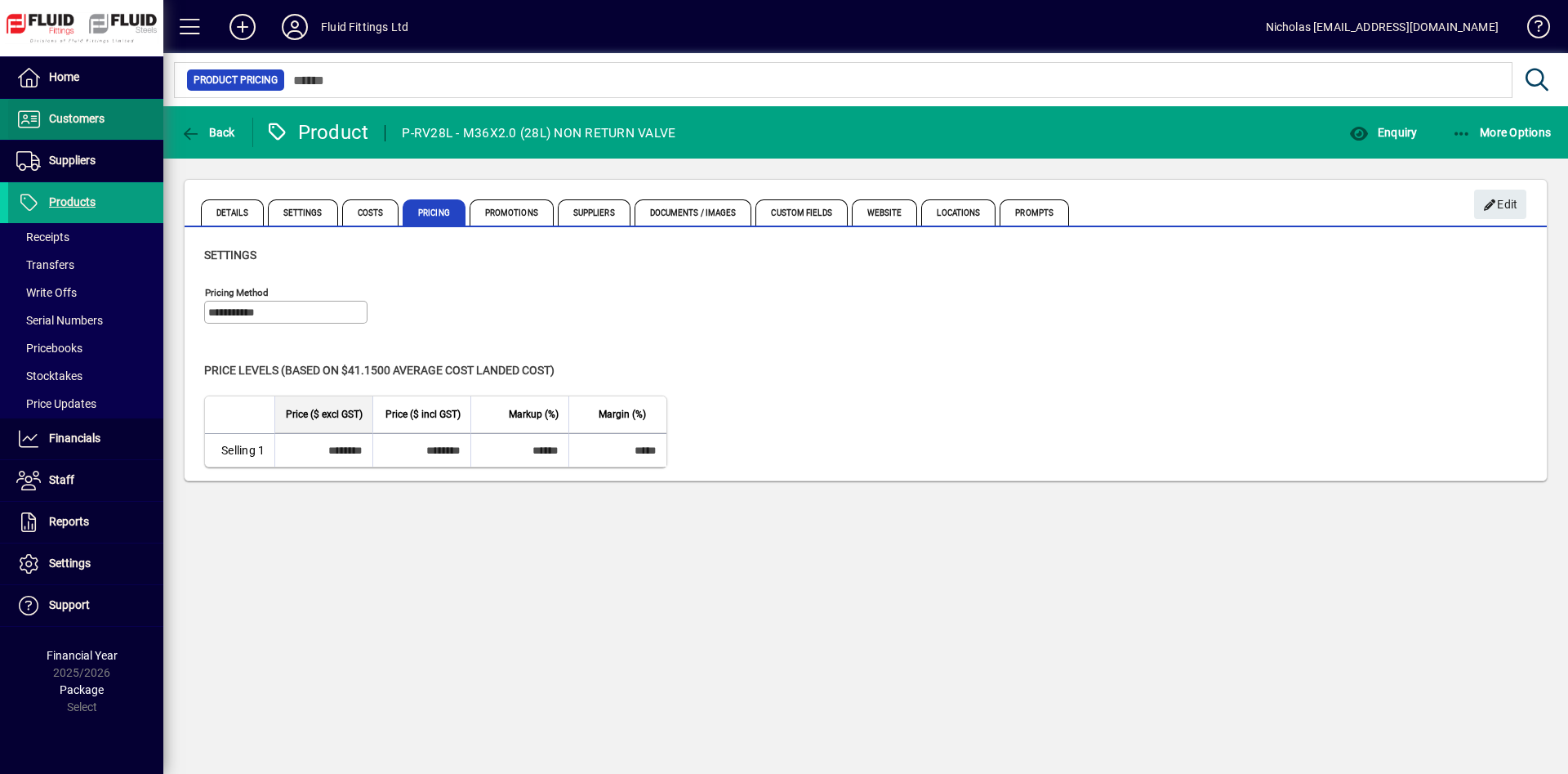
click at [103, 116] on span "Customers" at bounding box center [76, 119] width 55 height 13
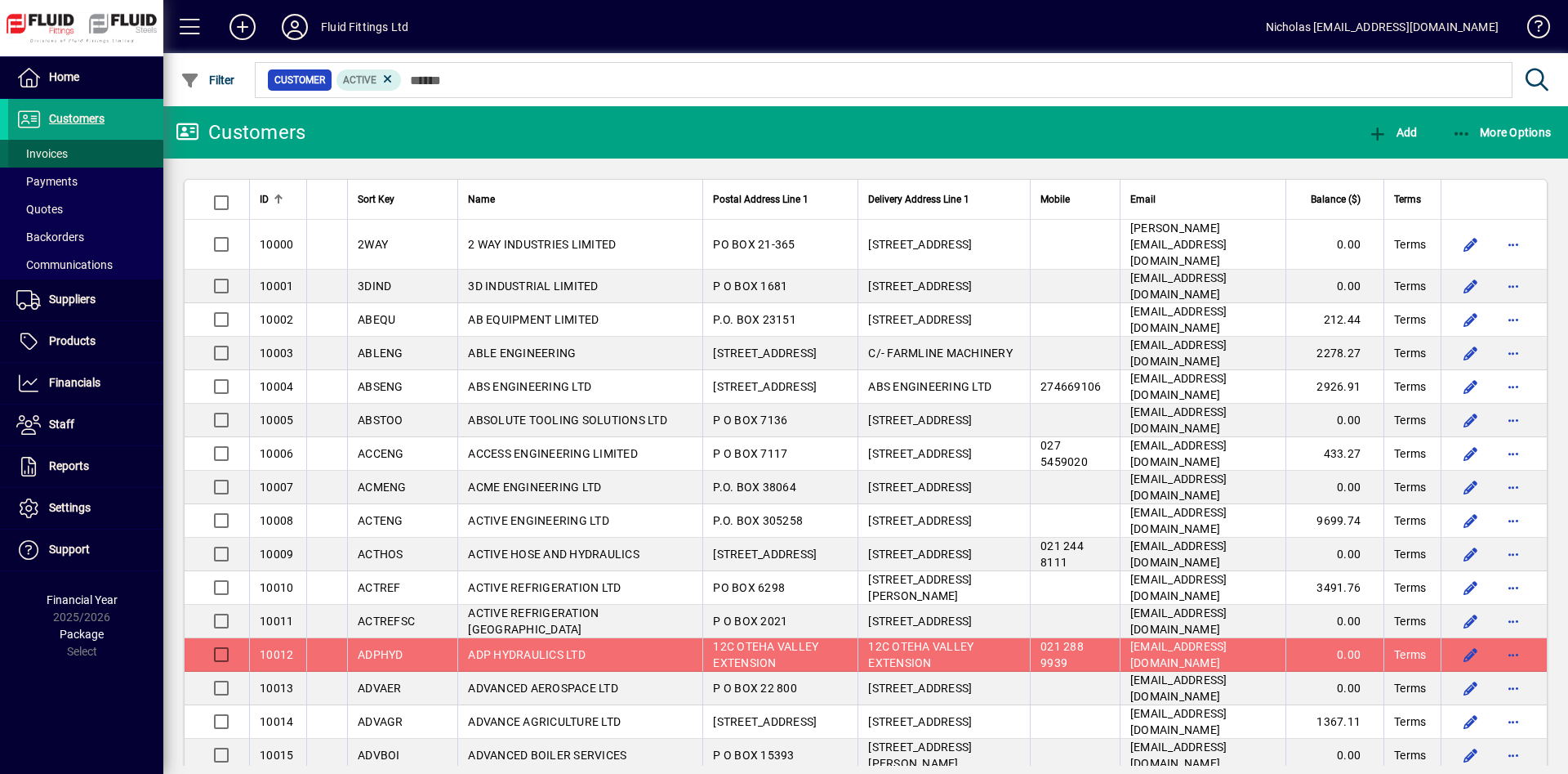
click at [69, 150] on span at bounding box center [86, 153] width 155 height 39
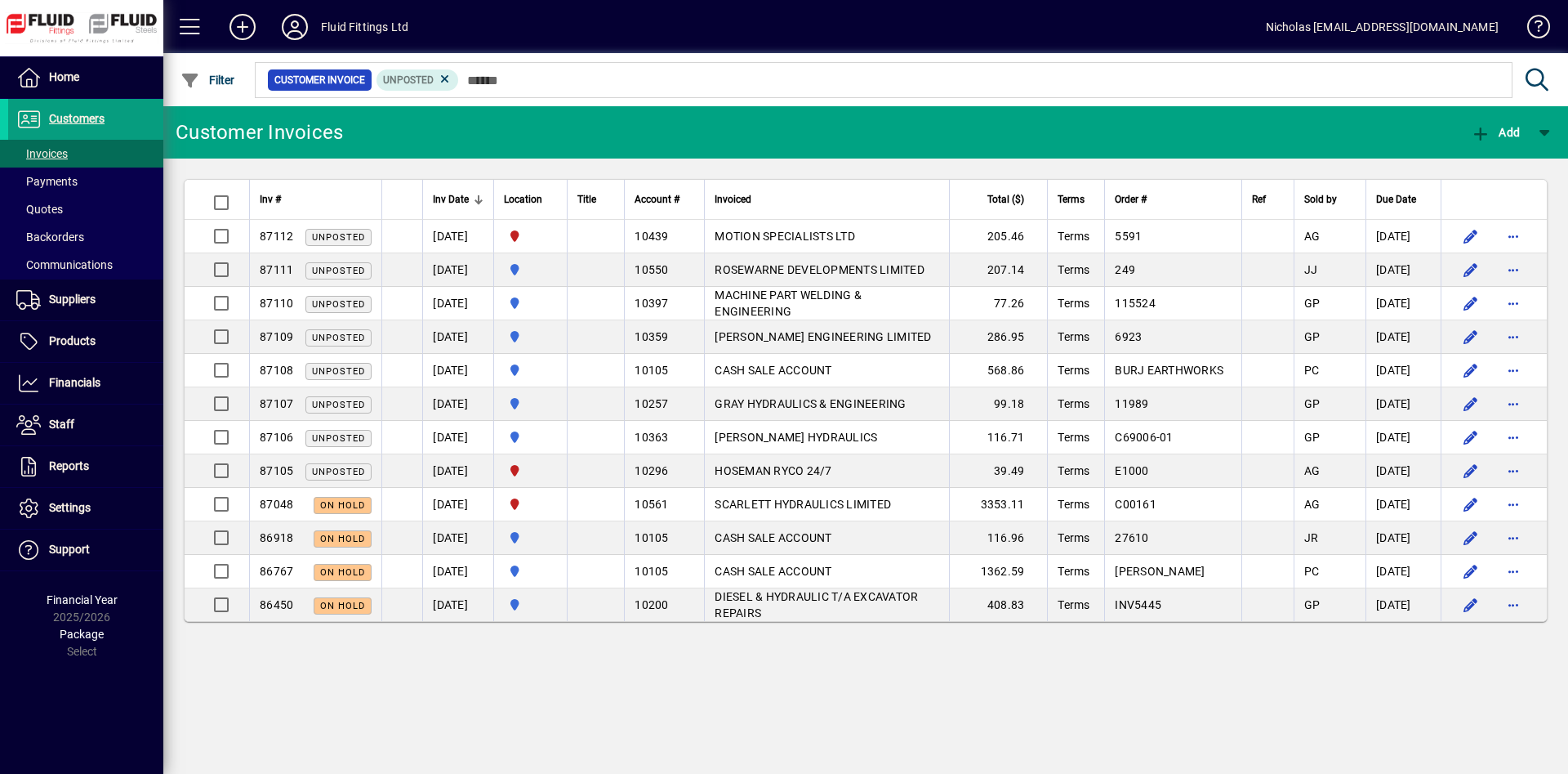
click at [525, 64] on div at bounding box center [954, 62] width 1405 height 18
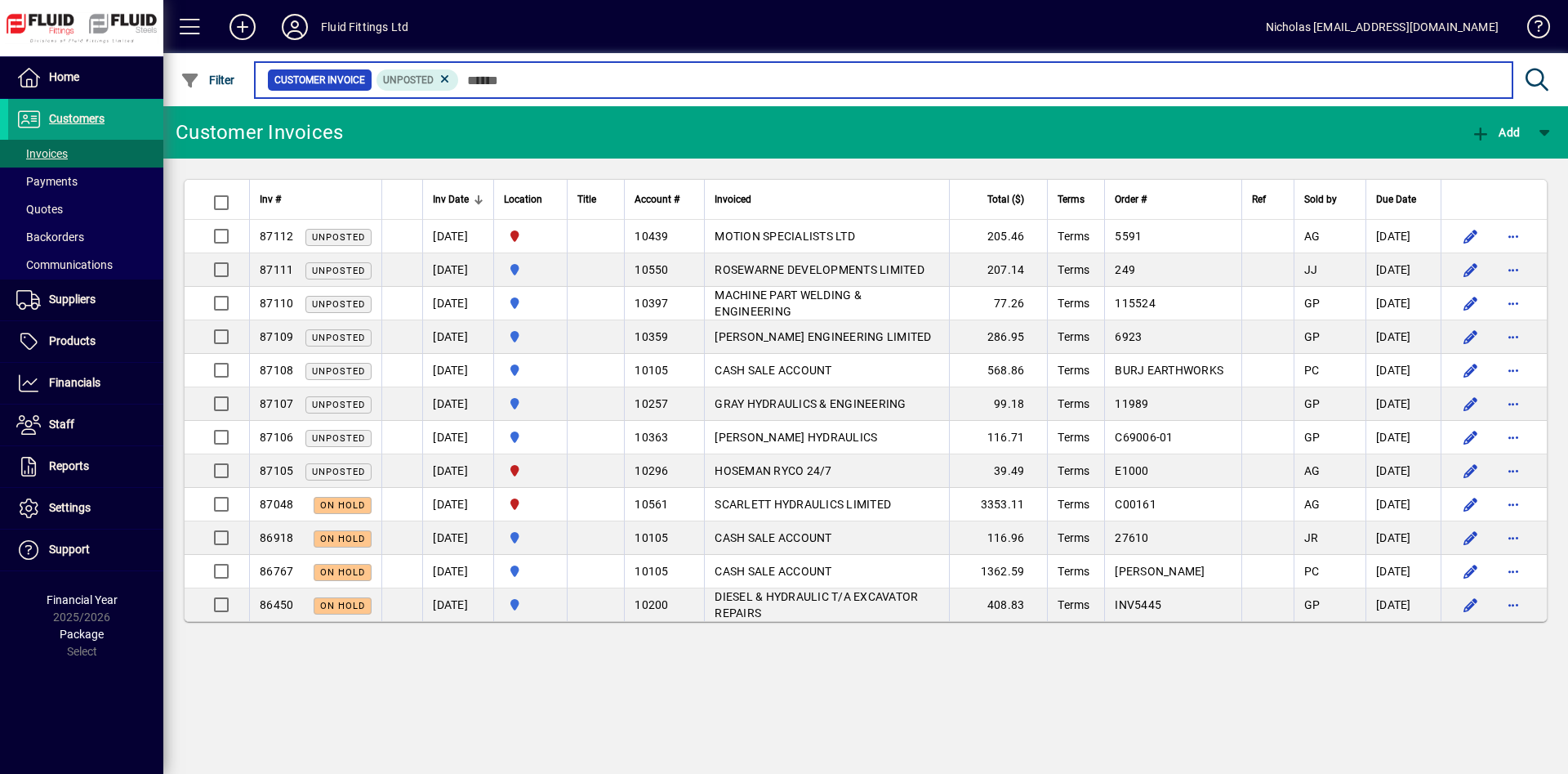
click at [689, 90] on input "text" at bounding box center [979, 79] width 1041 height 22
click at [551, 72] on input "text" at bounding box center [979, 79] width 1041 height 22
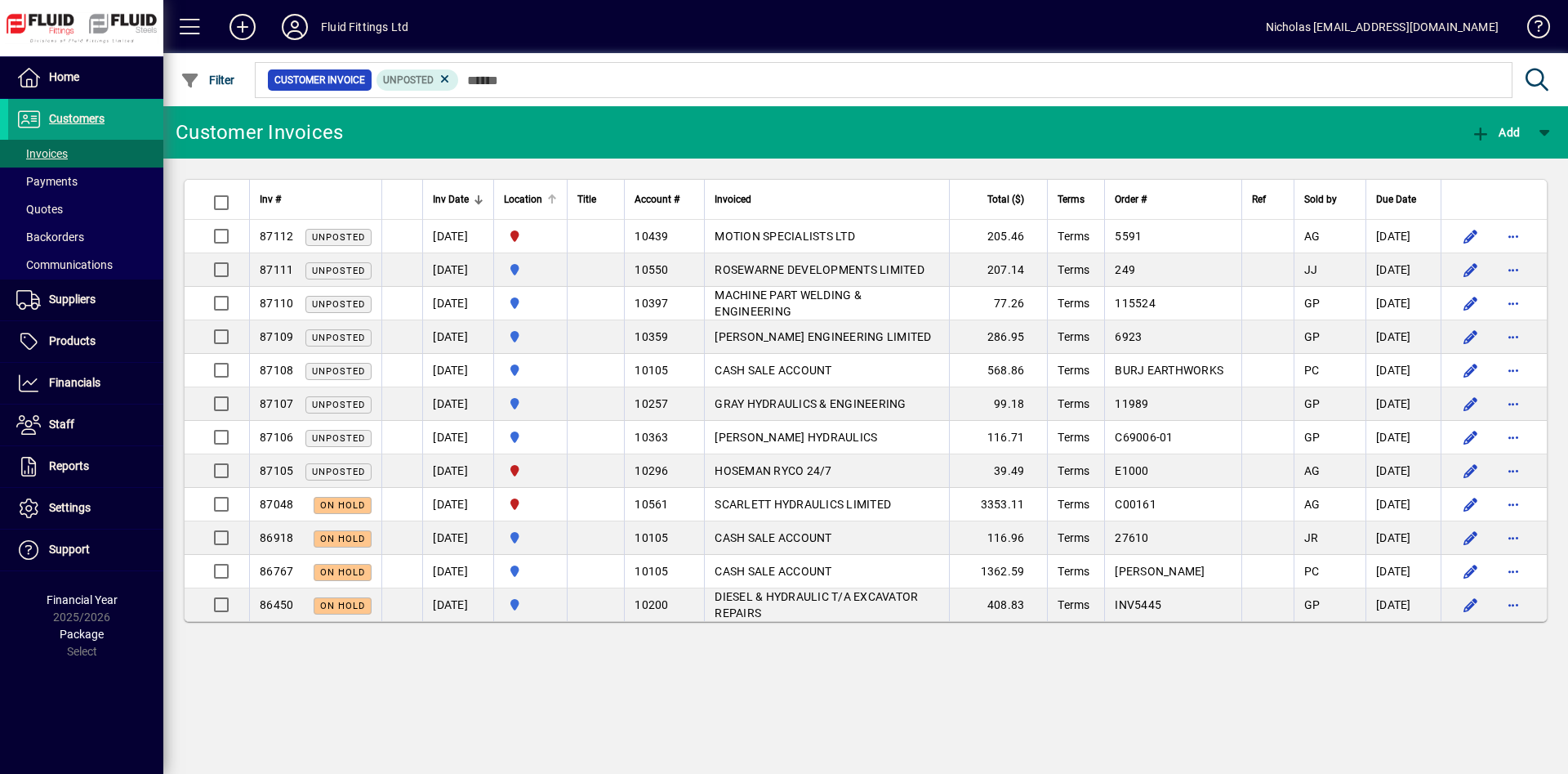
click at [557, 196] on div at bounding box center [552, 199] width 9 height 9
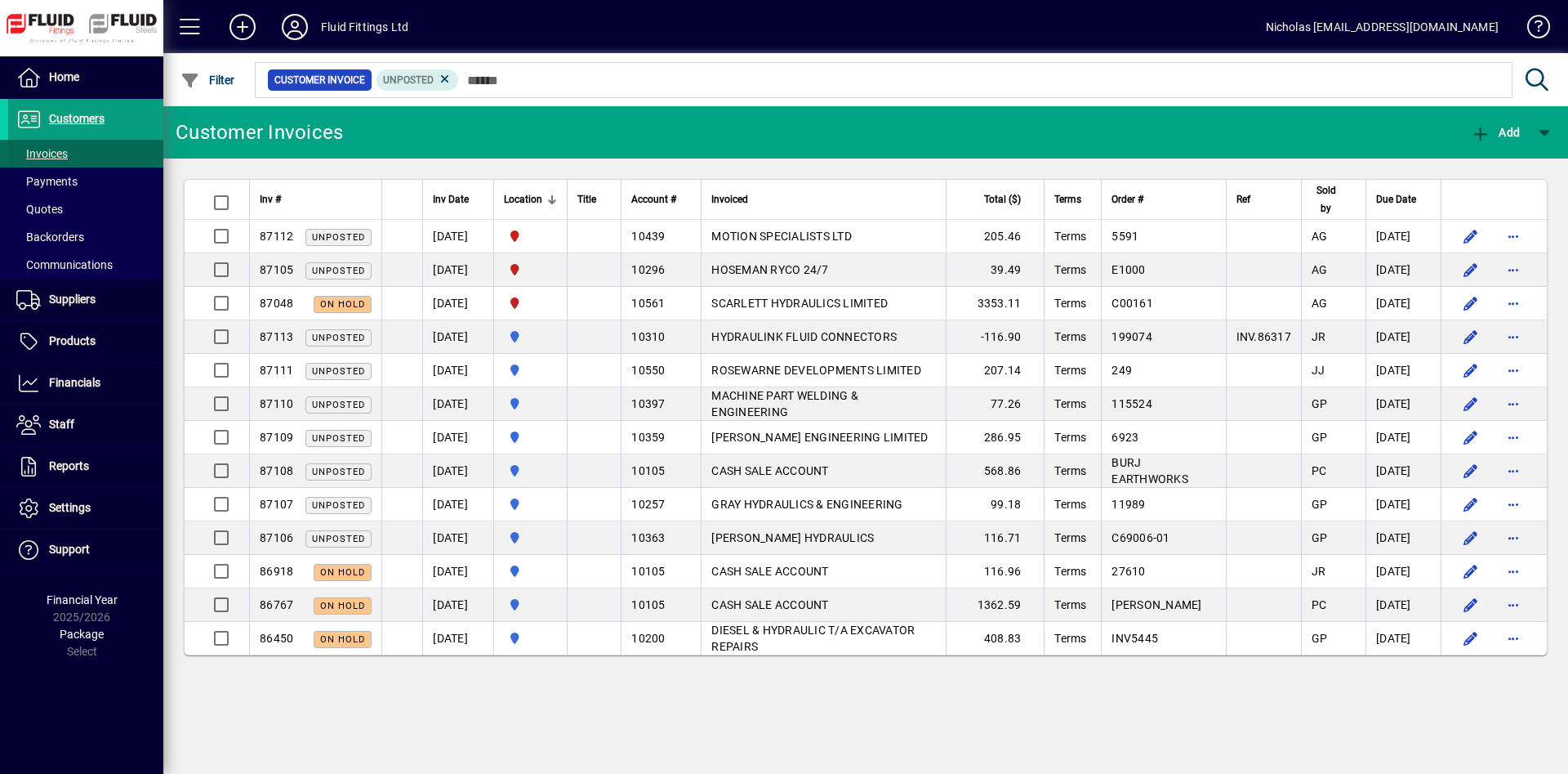
click at [98, 171] on span at bounding box center [86, 181] width 155 height 39
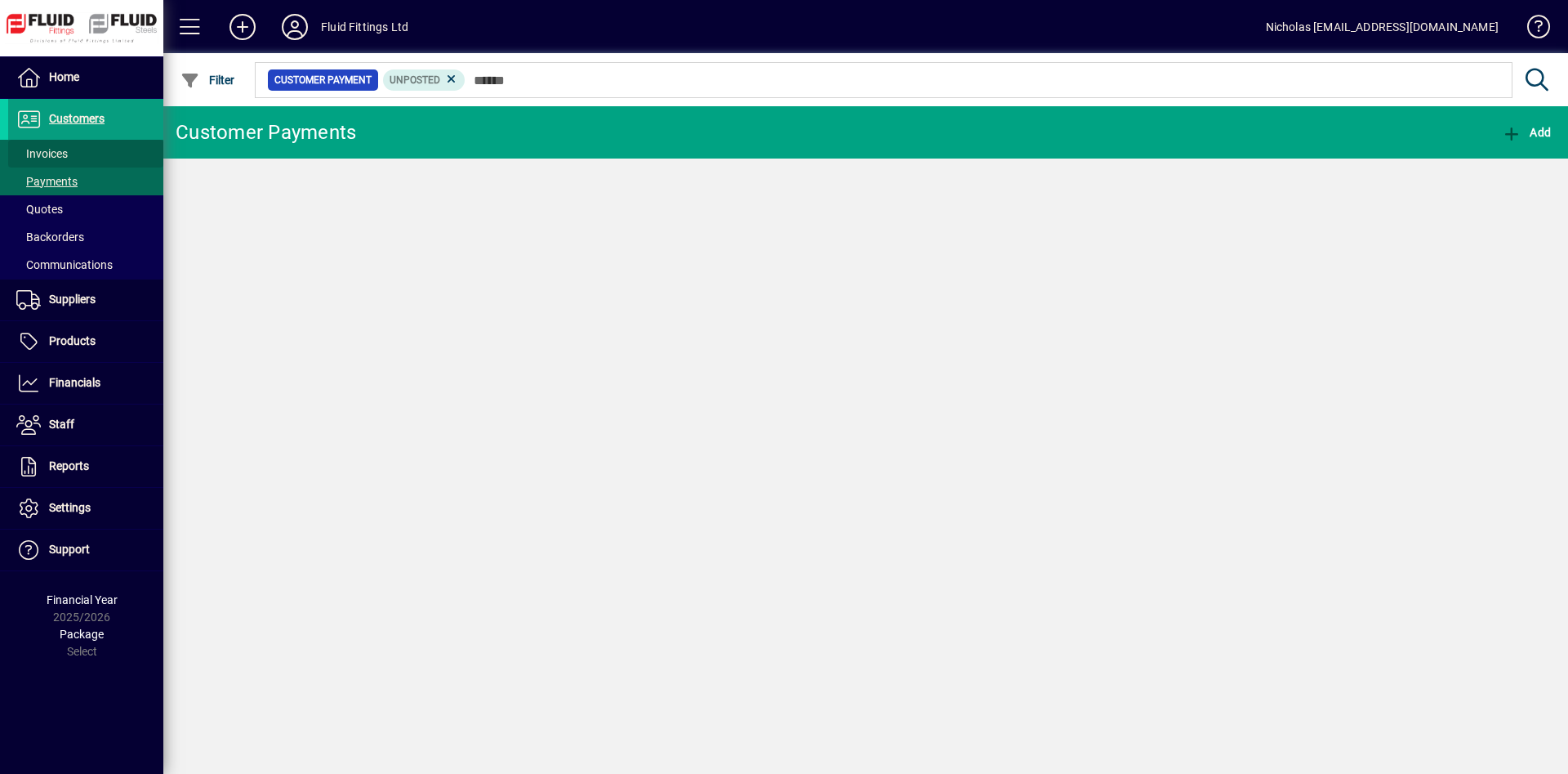
click at [102, 151] on span at bounding box center [86, 153] width 155 height 39
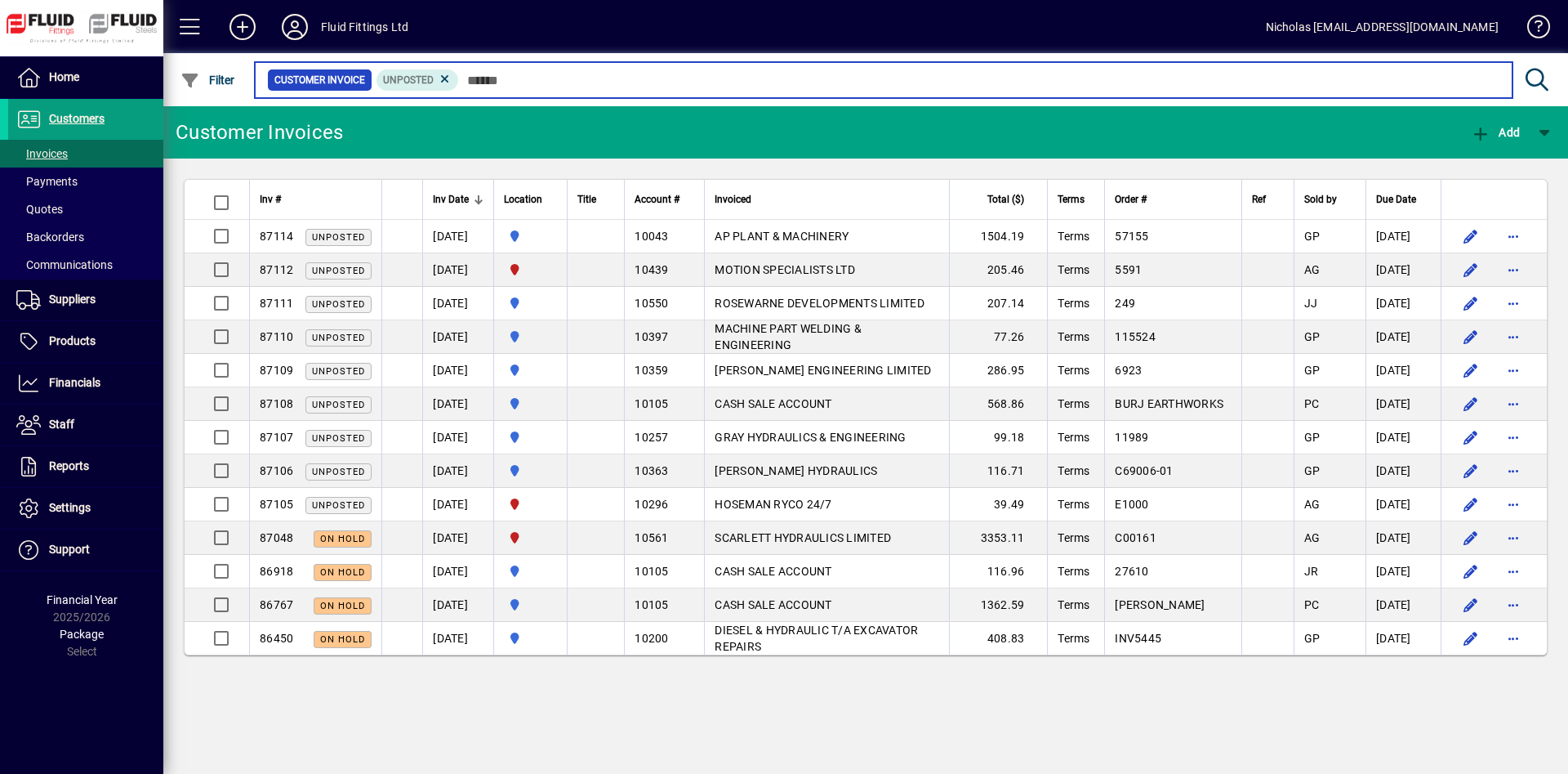
click at [571, 87] on input "text" at bounding box center [979, 79] width 1041 height 22
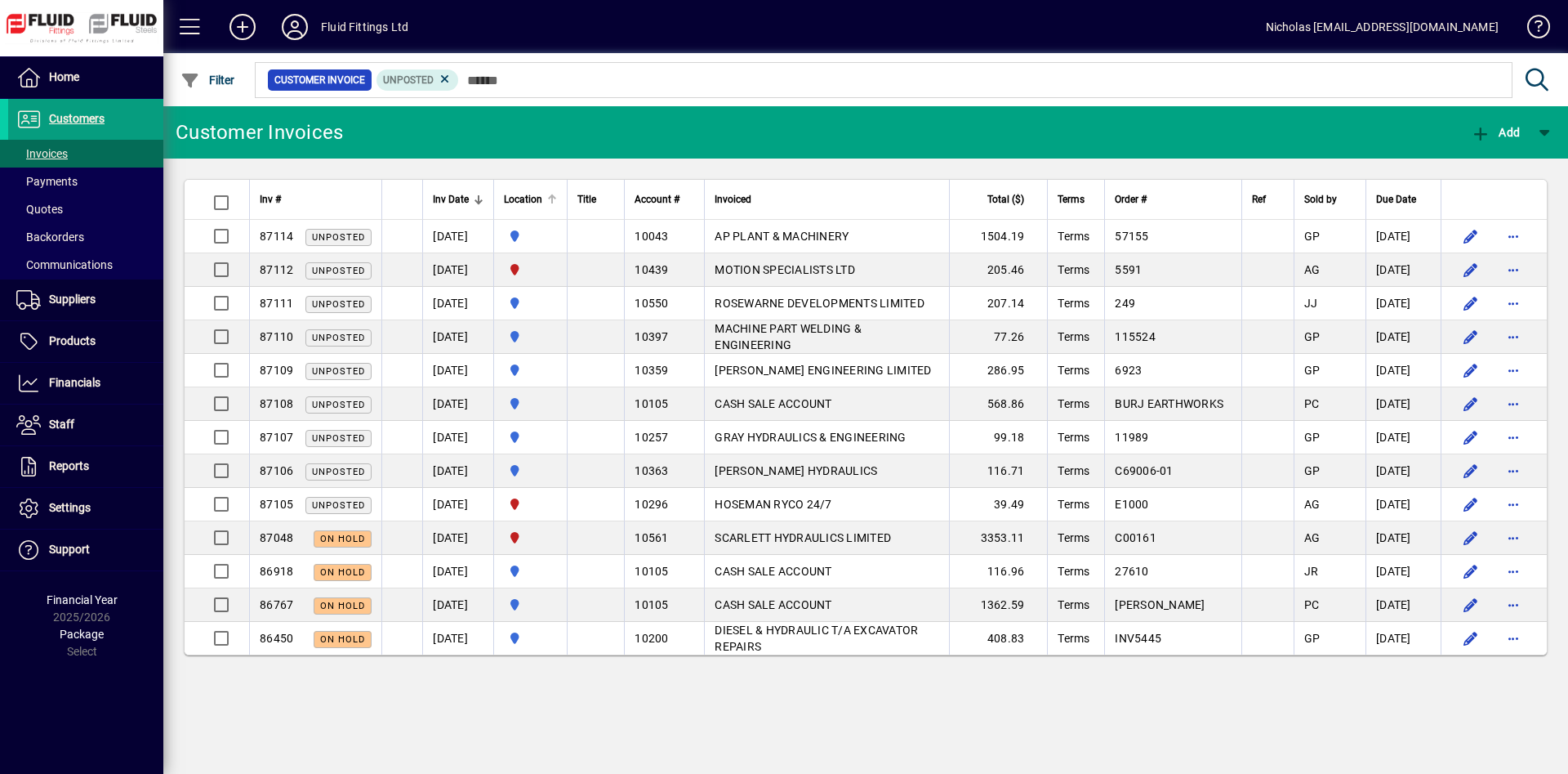
click at [557, 198] on div at bounding box center [552, 199] width 9 height 9
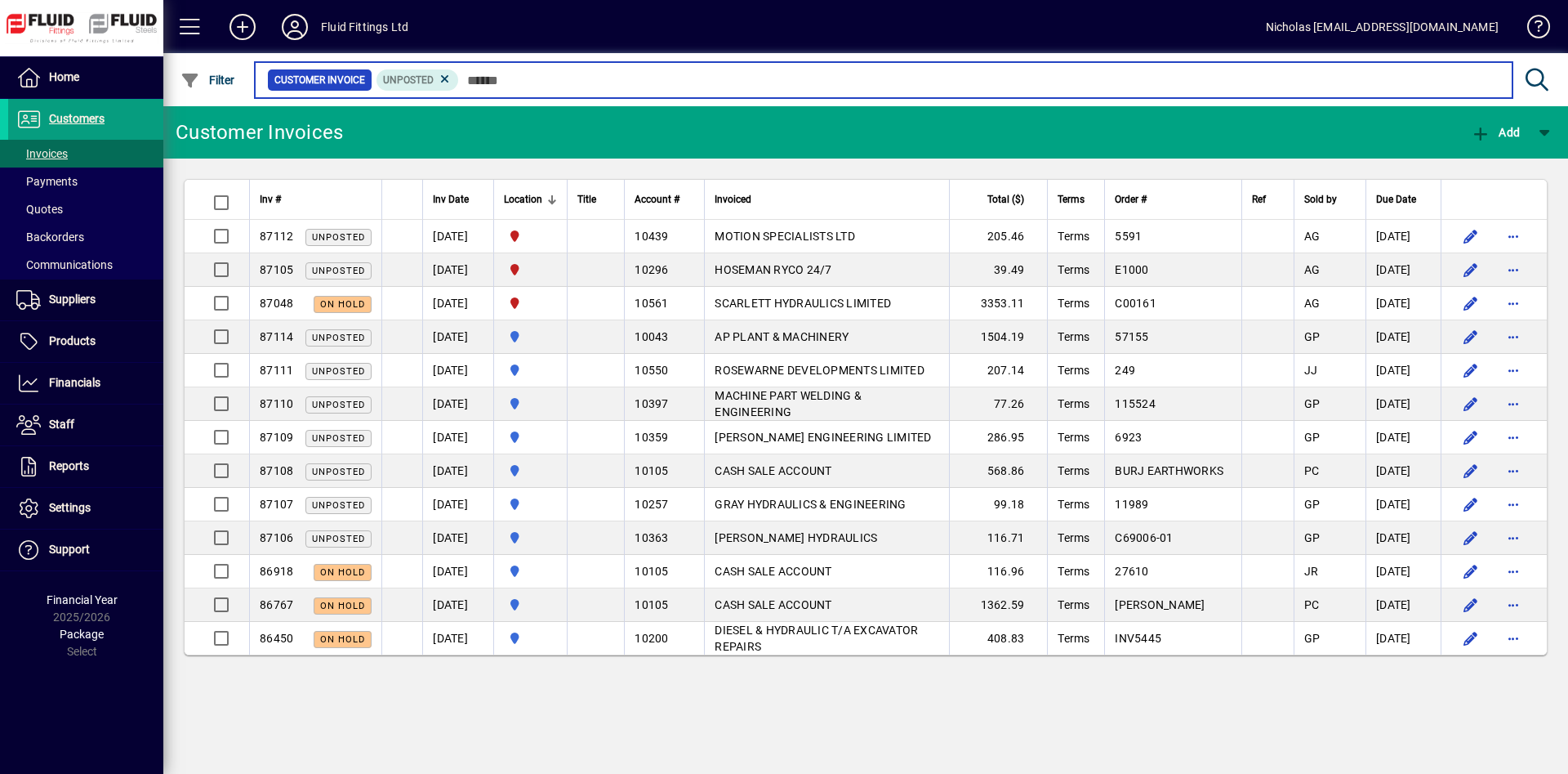
click at [626, 75] on input "text" at bounding box center [979, 79] width 1041 height 22
click at [643, 71] on input "text" at bounding box center [979, 79] width 1041 height 22
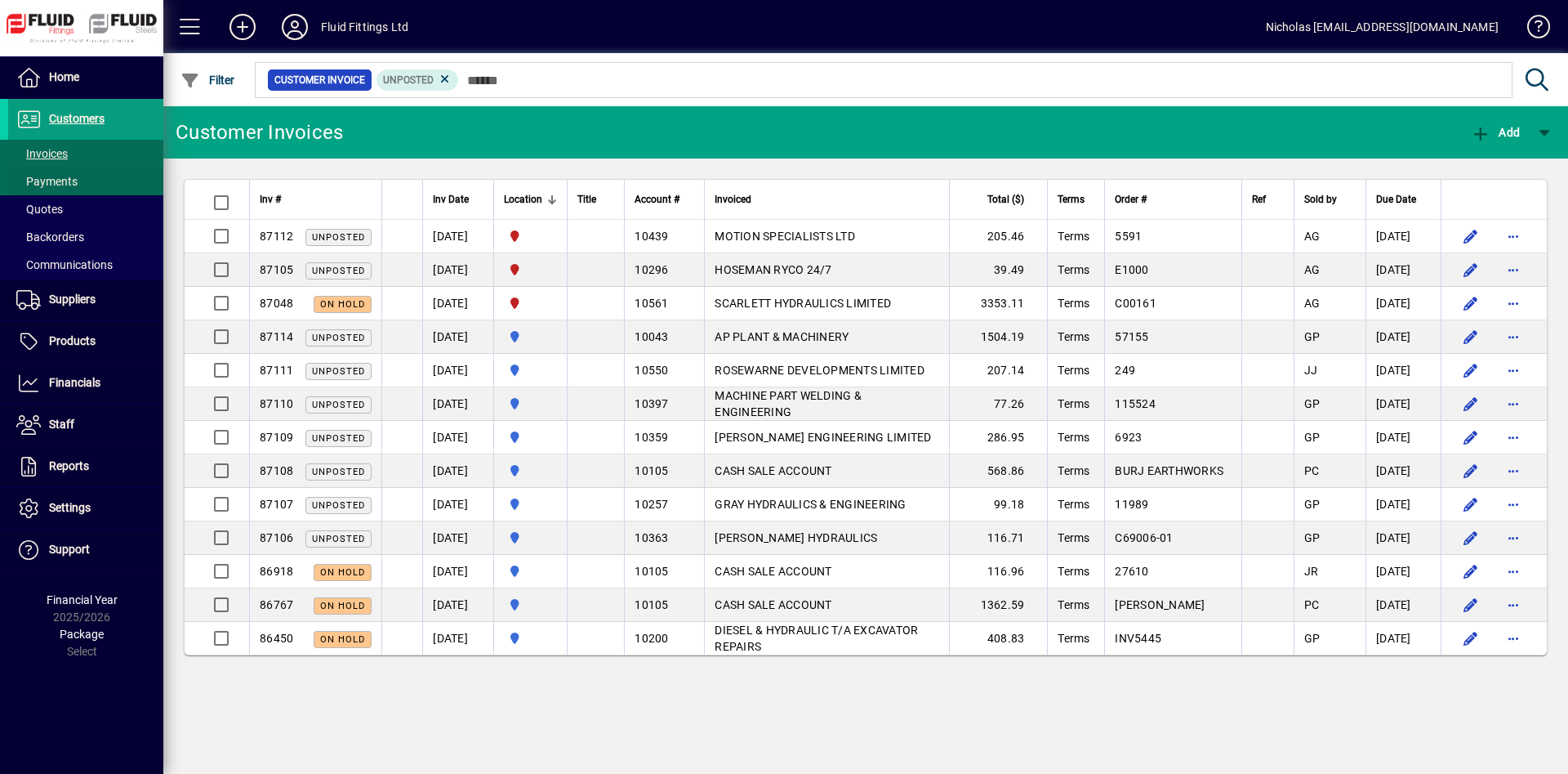
click at [111, 170] on span at bounding box center [86, 181] width 155 height 39
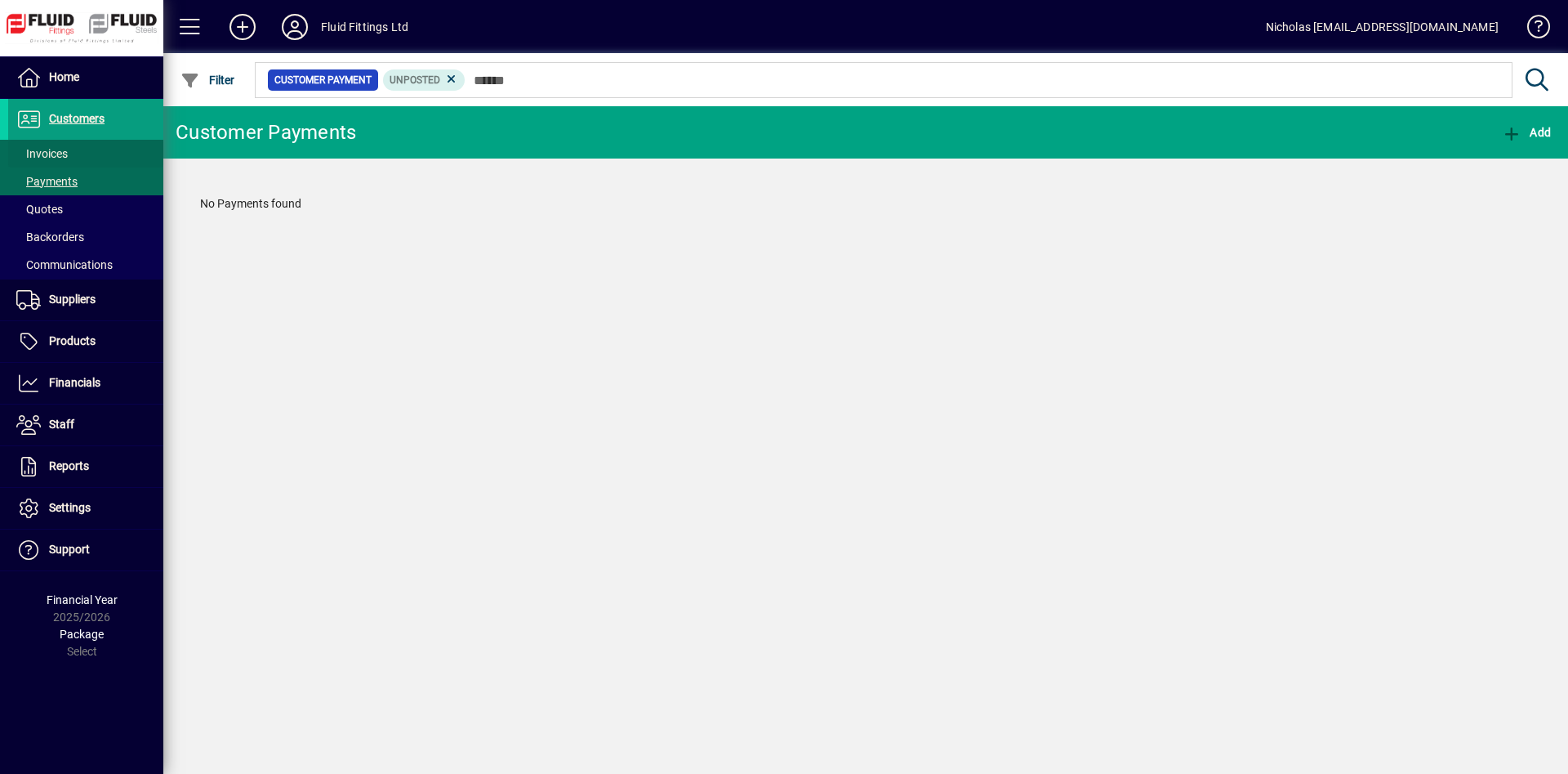
click at [102, 150] on span at bounding box center [86, 153] width 155 height 39
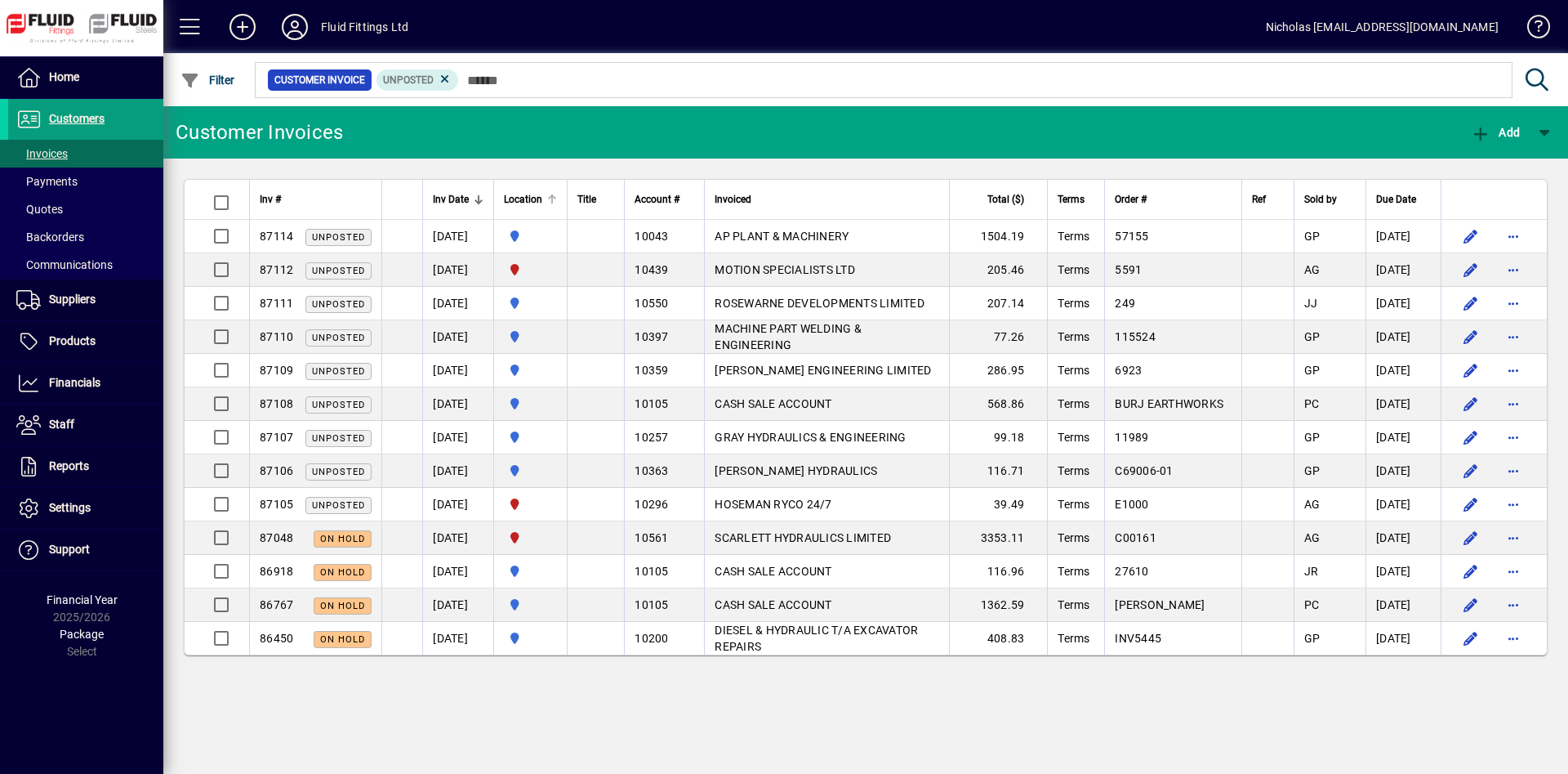
click at [557, 201] on div at bounding box center [552, 199] width 9 height 9
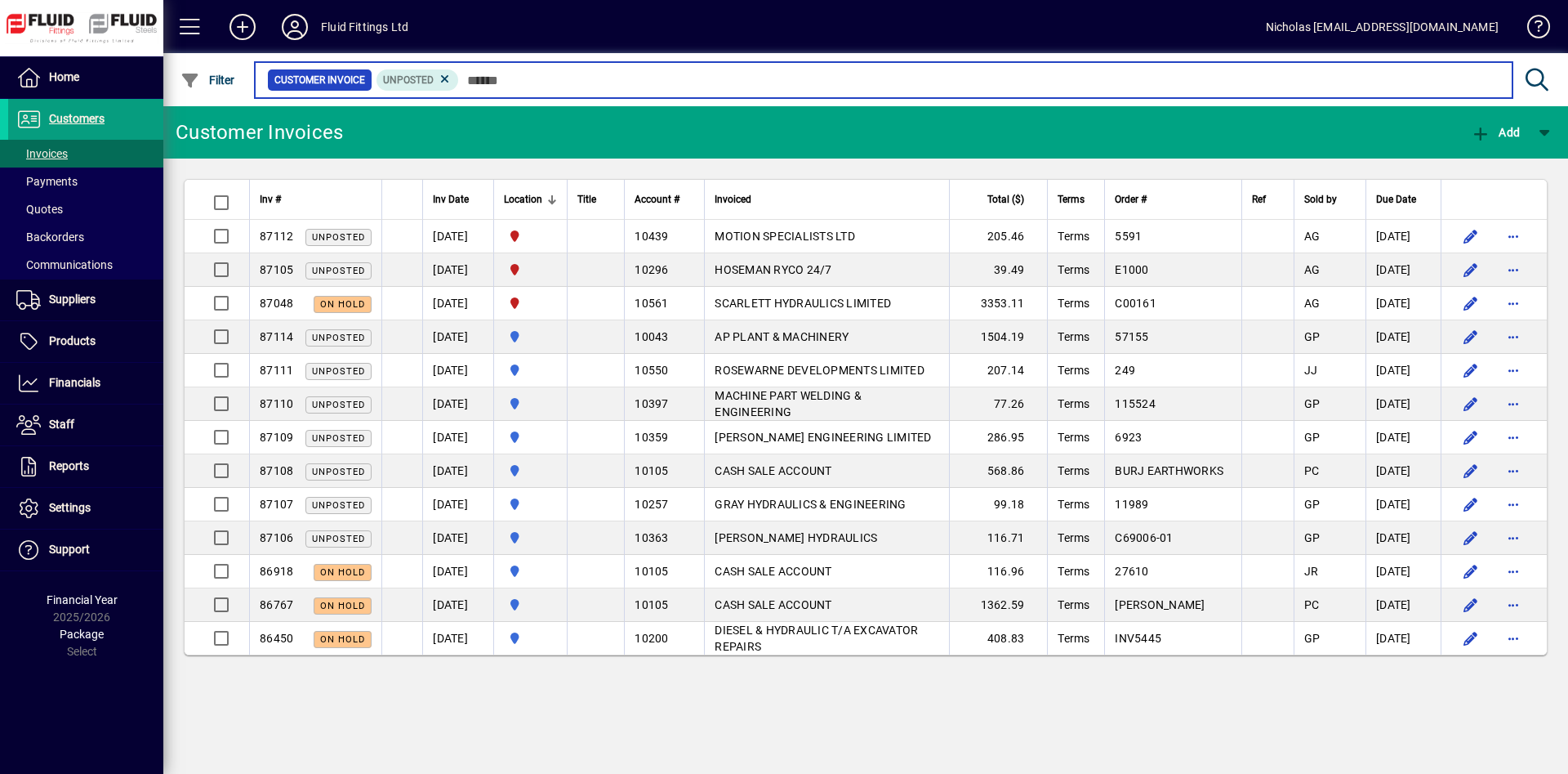
click at [695, 85] on input "text" at bounding box center [979, 79] width 1041 height 22
click at [713, 81] on input "text" at bounding box center [979, 79] width 1041 height 22
drag, startPoint x: 780, startPoint y: 75, endPoint x: 1293, endPoint y: 4, distance: 517.9
click at [780, 75] on input "text" at bounding box center [979, 79] width 1041 height 22
